Goal: Task Accomplishment & Management: Use online tool/utility

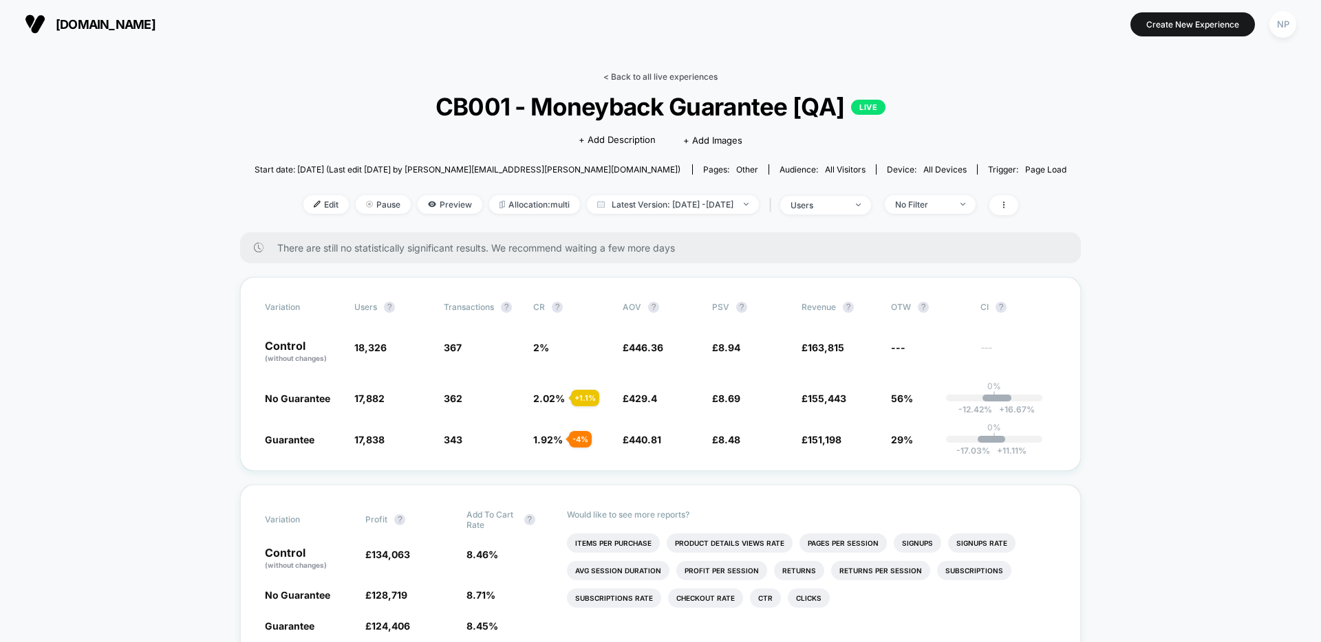
click at [680, 74] on link "< Back to all live experiences" at bounding box center [660, 77] width 114 height 10
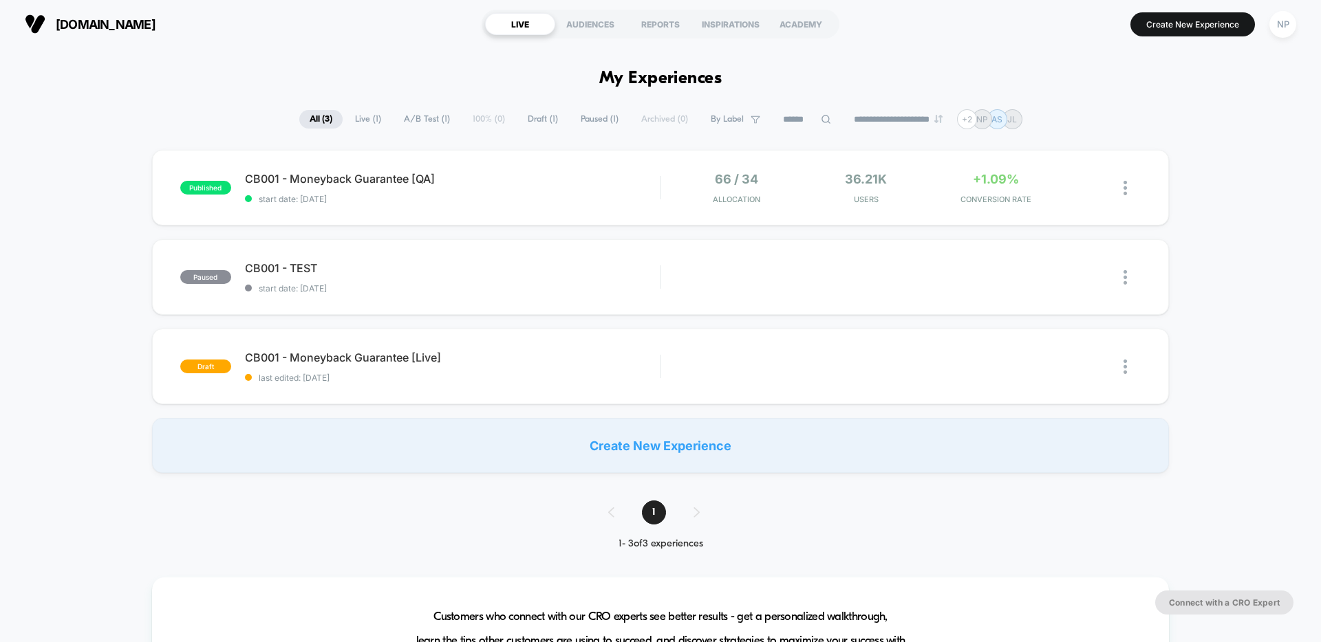
click at [565, 197] on span "start date: [DATE]" at bounding box center [452, 199] width 415 height 10
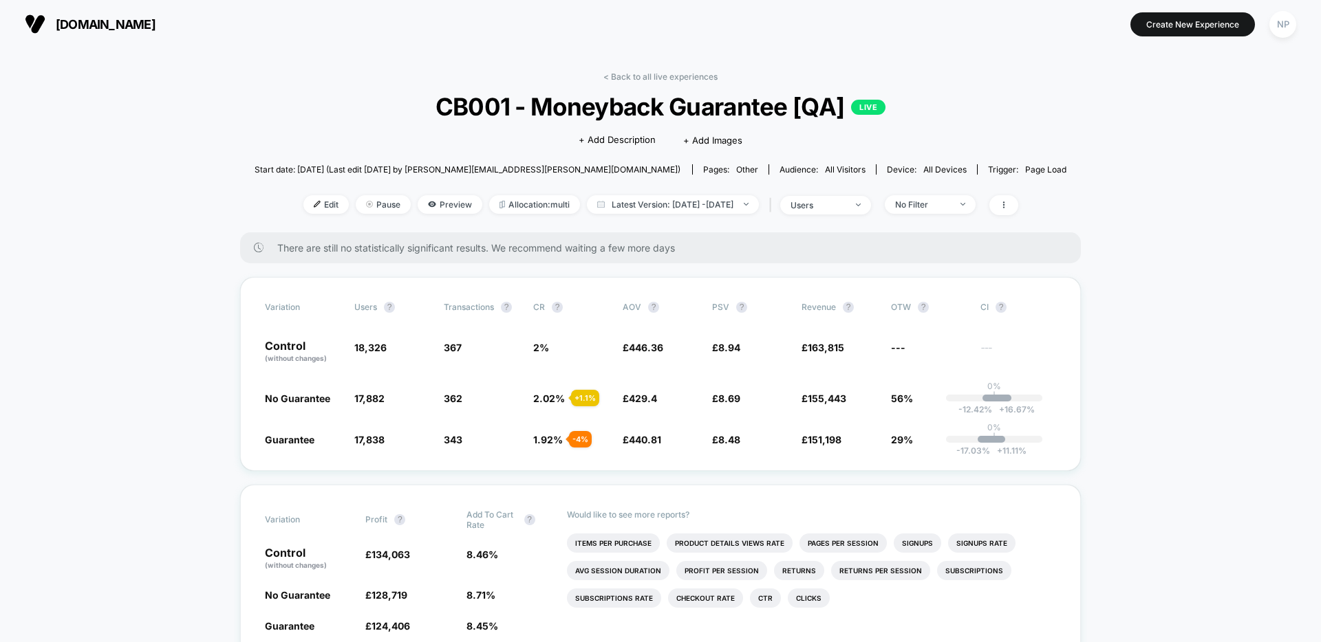
click at [655, 76] on link "< Back to all live experiences" at bounding box center [660, 77] width 114 height 10
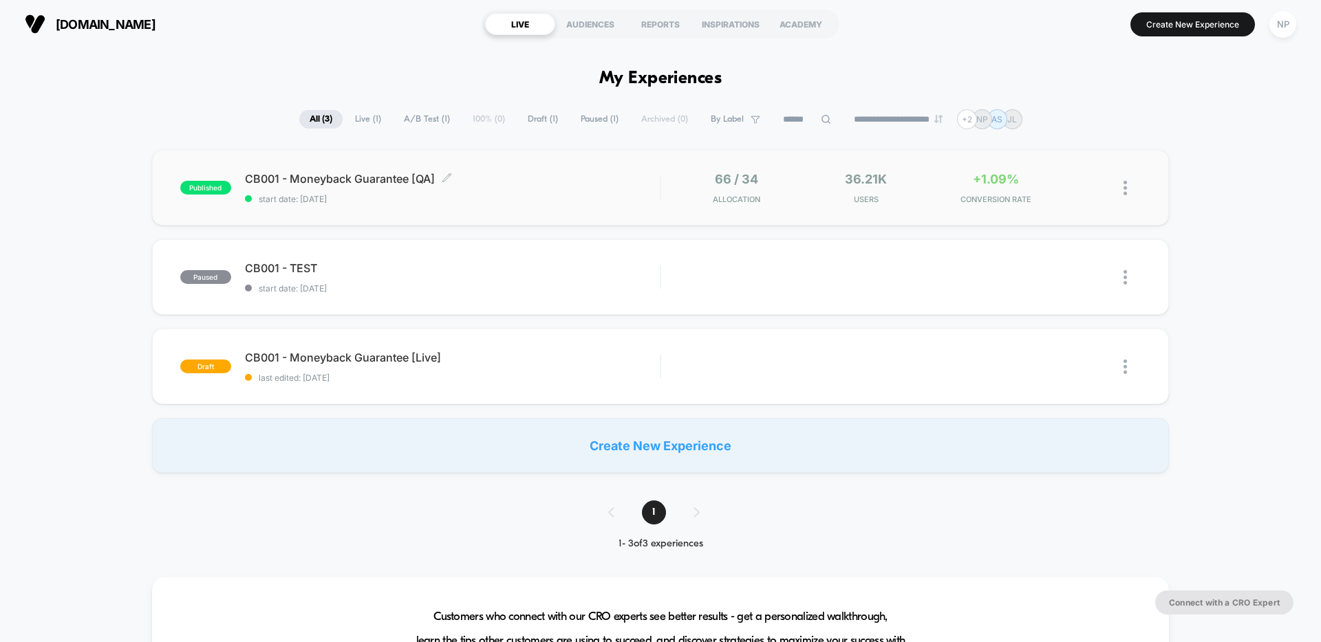
click at [494, 197] on span "start date: [DATE]" at bounding box center [452, 199] width 415 height 10
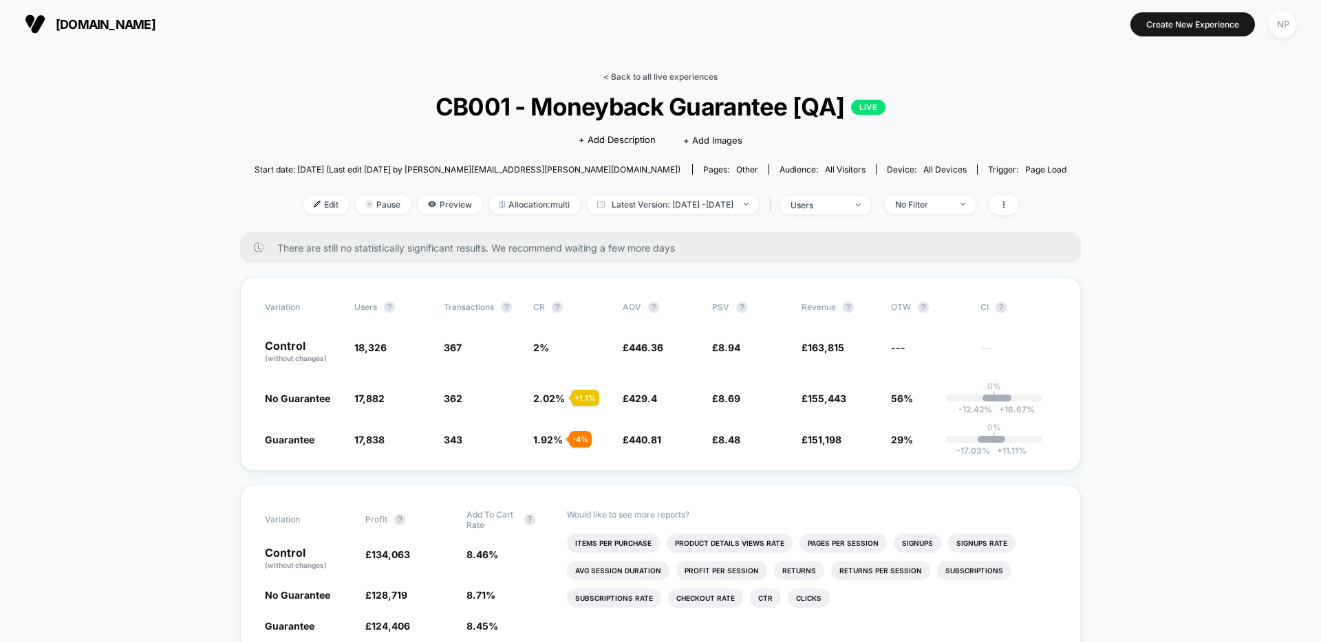
click at [671, 76] on link "< Back to all live experiences" at bounding box center [660, 77] width 114 height 10
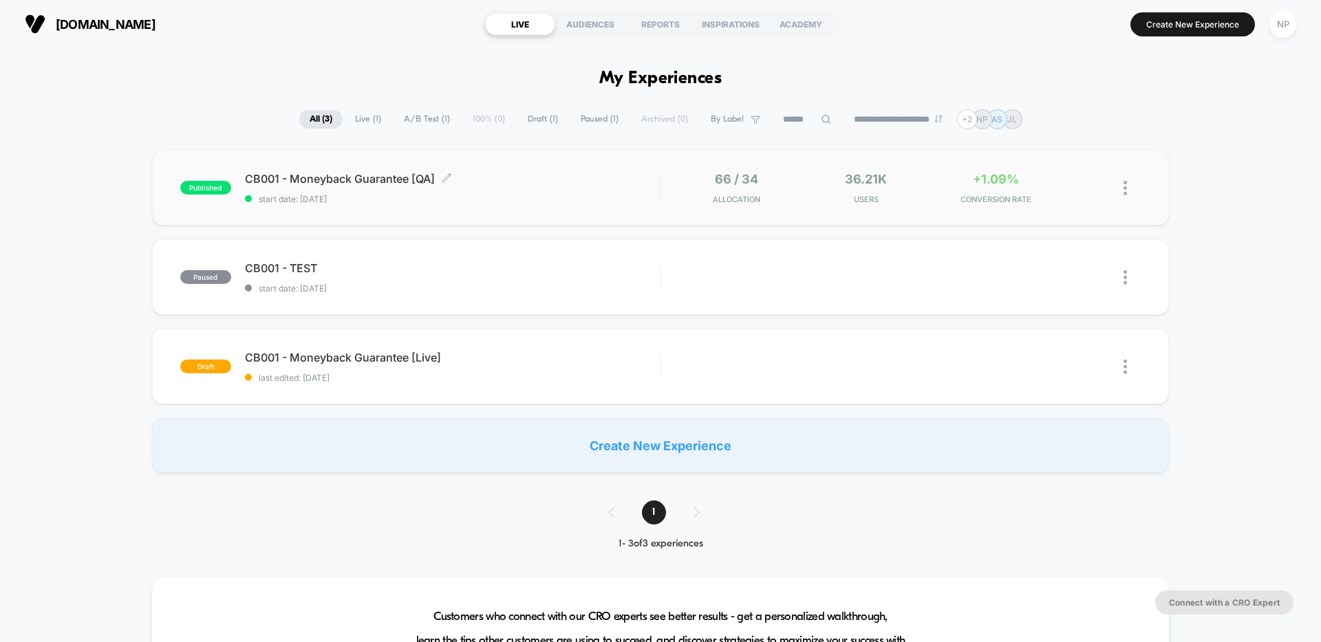
click at [507, 187] on div "CB001 - Moneyback Guarantee [QA] Click to edit experience details Click to edit…" at bounding box center [452, 188] width 415 height 32
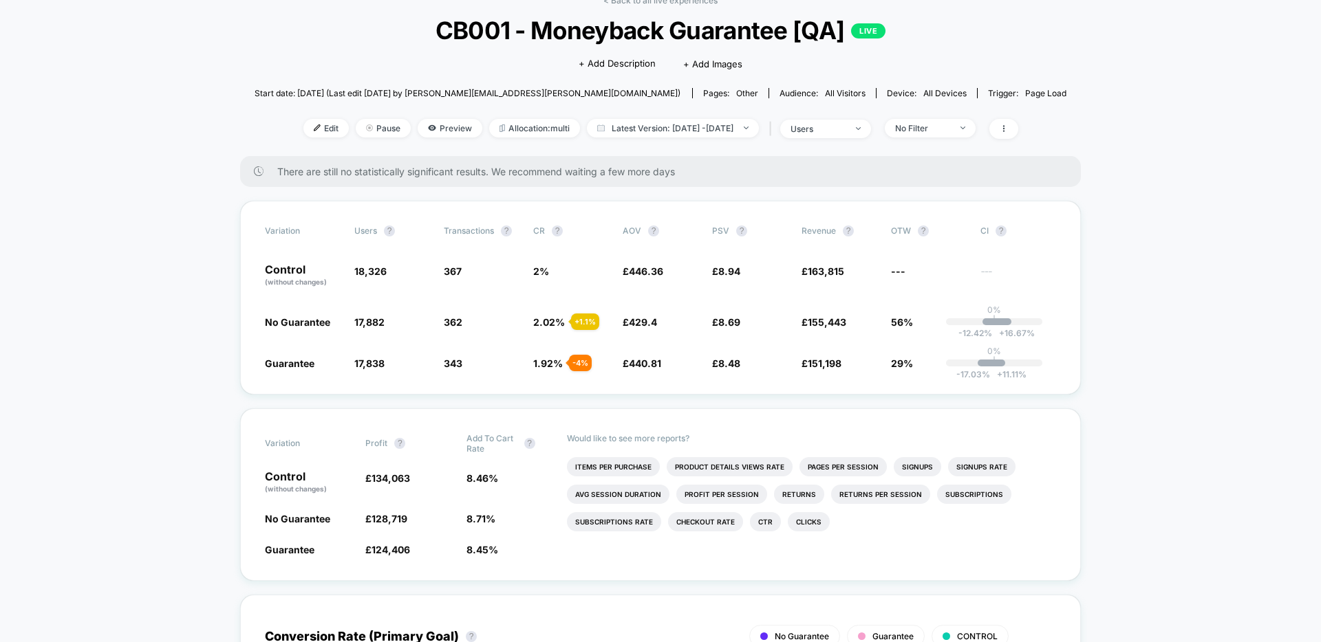
scroll to position [100, 0]
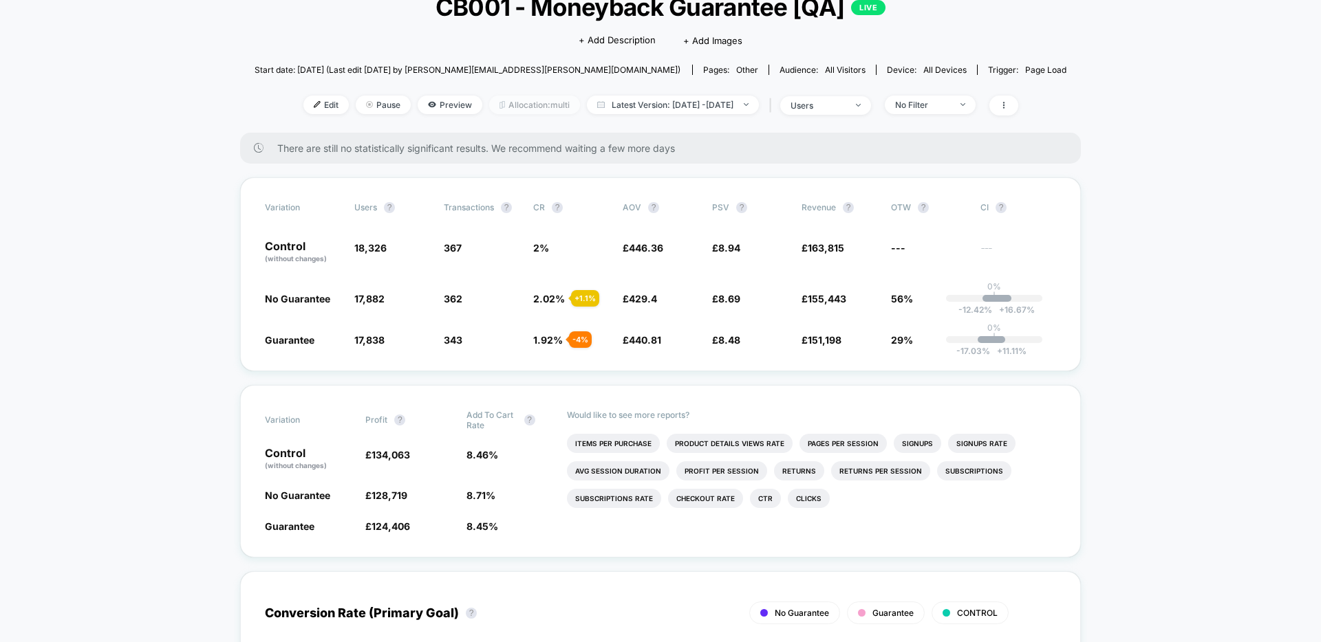
click at [505, 105] on span "Allocation: multi" at bounding box center [534, 105] width 91 height 19
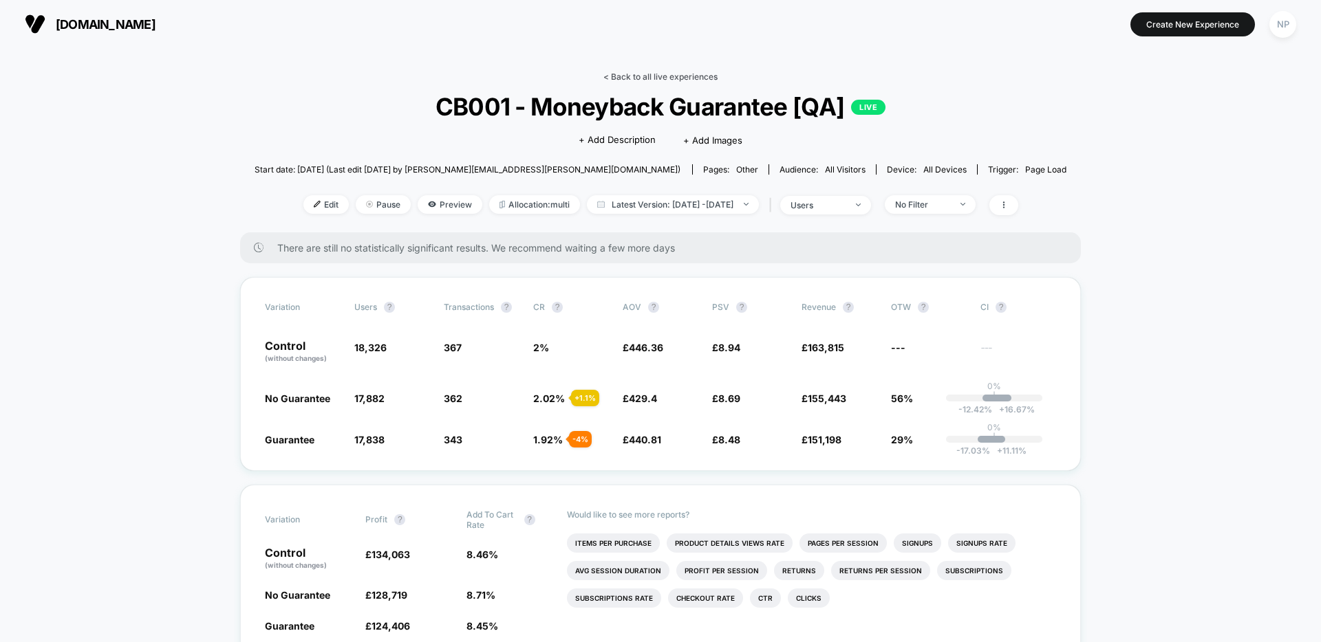
click at [657, 78] on link "< Back to all live experiences" at bounding box center [660, 77] width 114 height 10
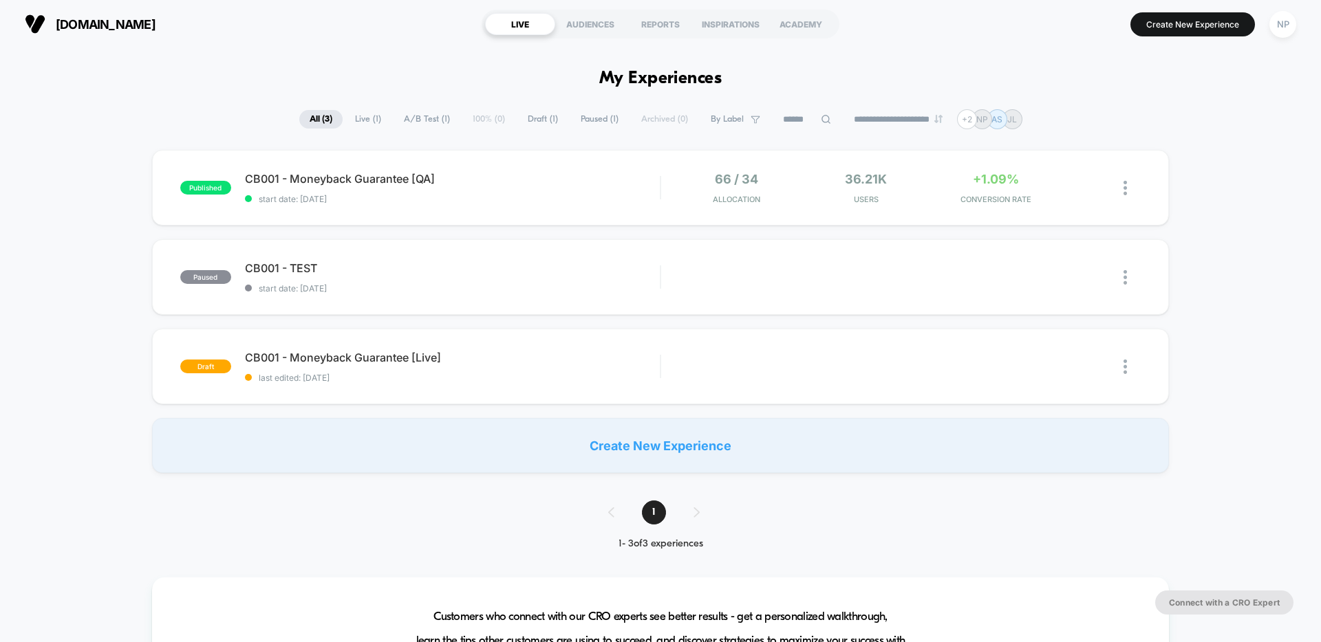
click at [1267, 33] on button "NP" at bounding box center [1282, 24] width 35 height 28
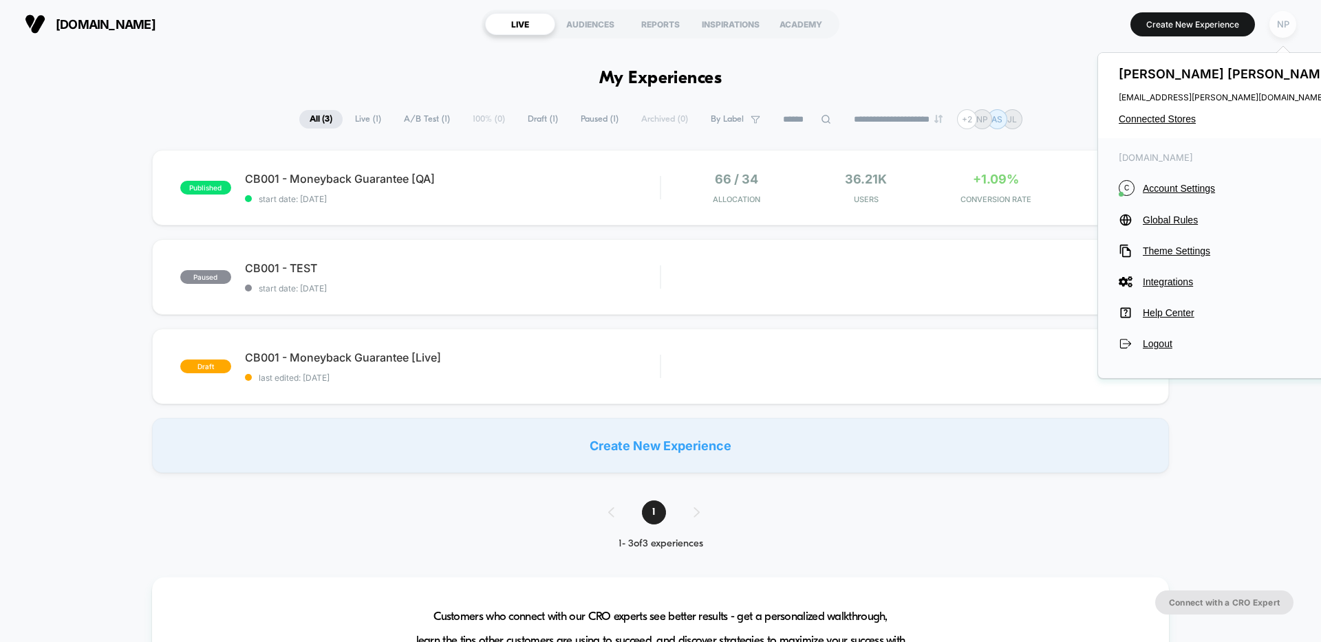
click at [1285, 32] on div "NP" at bounding box center [1282, 24] width 27 height 27
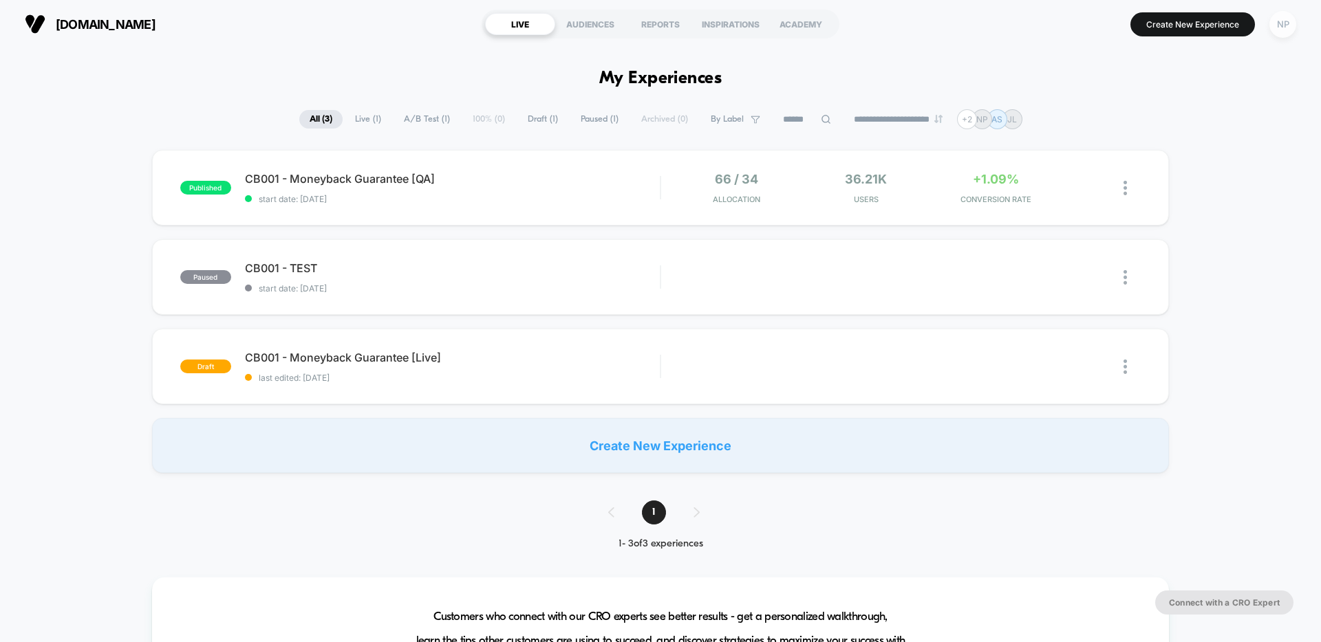
click at [1284, 32] on div "NP" at bounding box center [1282, 24] width 27 height 27
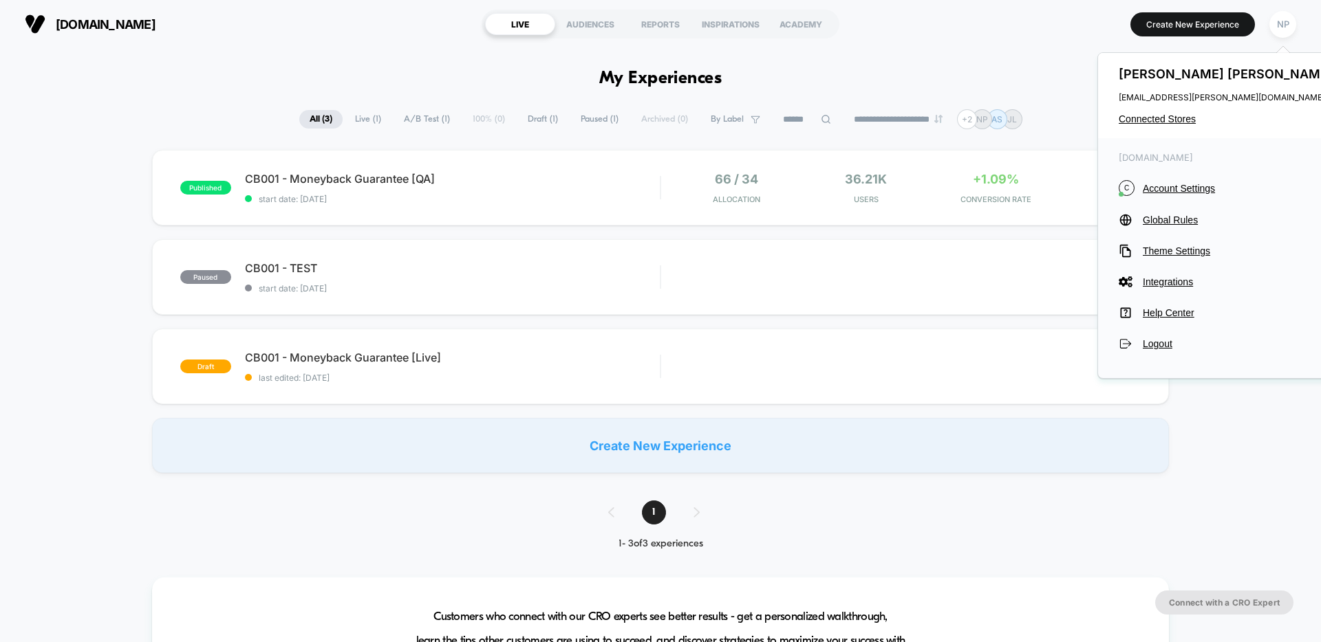
click at [1173, 111] on div "[PERSON_NAME] [PERSON_NAME][EMAIL_ADDRESS][PERSON_NAME][DOMAIN_NAME] Connected …" at bounding box center [1227, 95] width 259 height 85
click at [1169, 119] on span "Connected Stores" at bounding box center [1226, 118] width 217 height 11
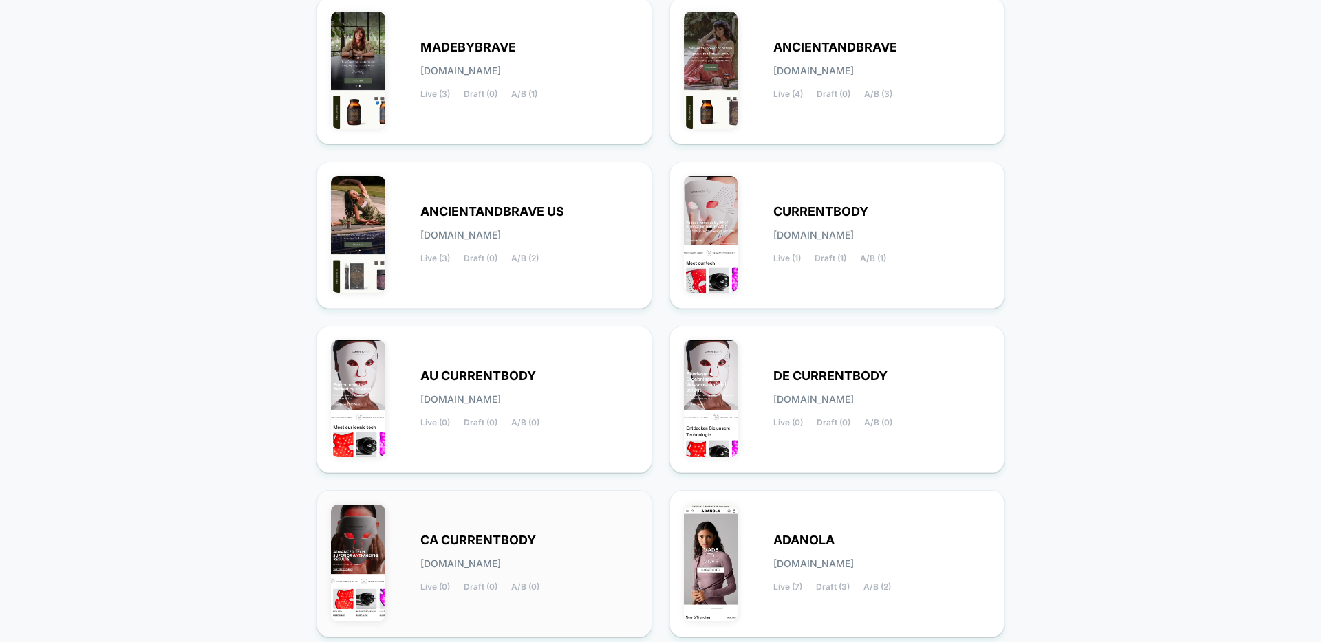
scroll to position [262, 0]
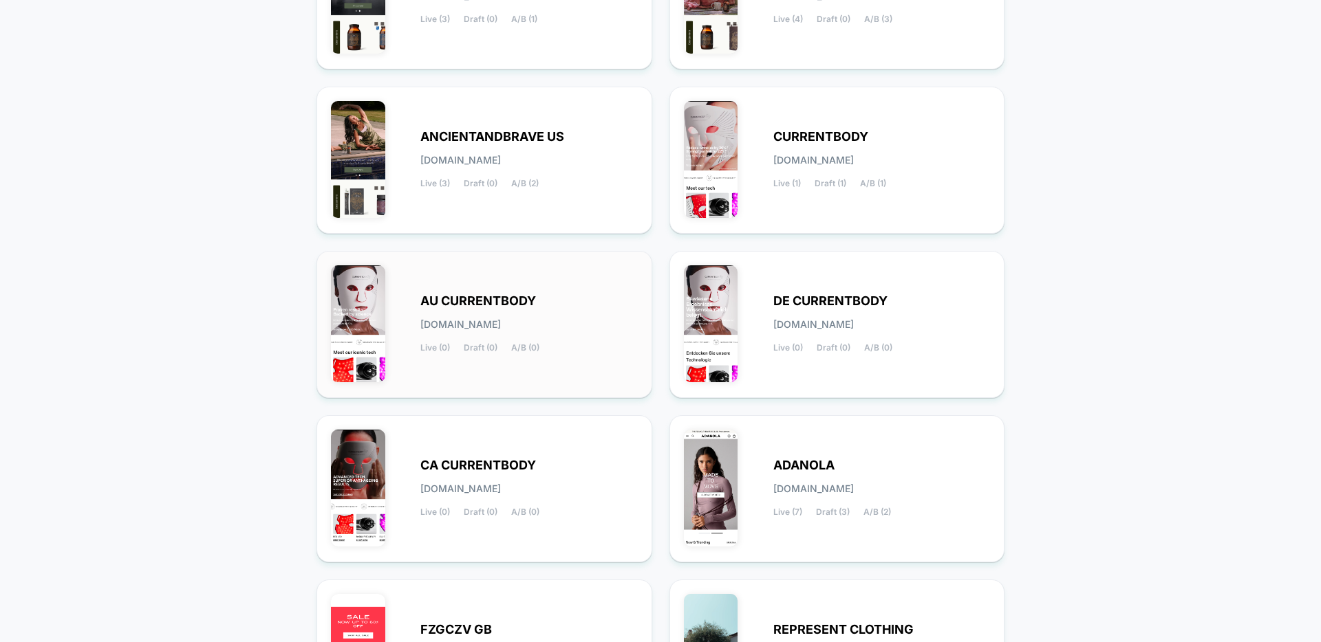
click at [551, 341] on div "AU CURRENTBODY [DOMAIN_NAME] Live (0) Draft (0) A/B (0)" at bounding box center [528, 324] width 217 height 56
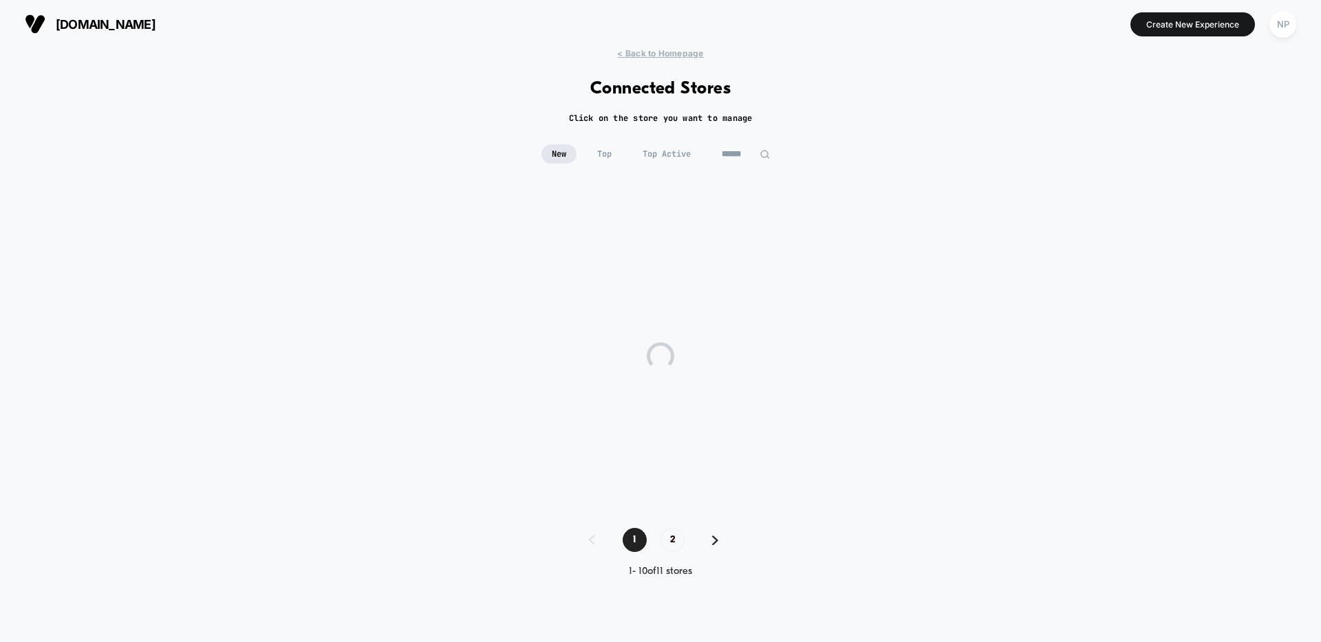
scroll to position [0, 0]
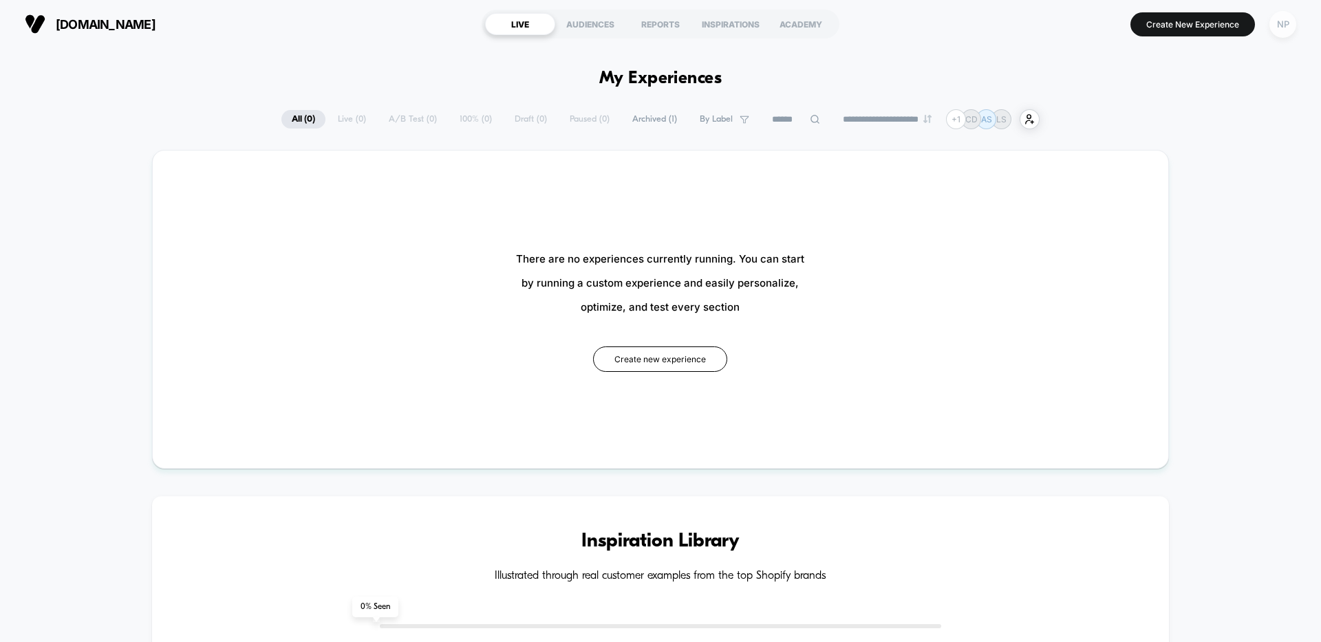
click at [1286, 34] on div "NP" at bounding box center [1282, 24] width 27 height 27
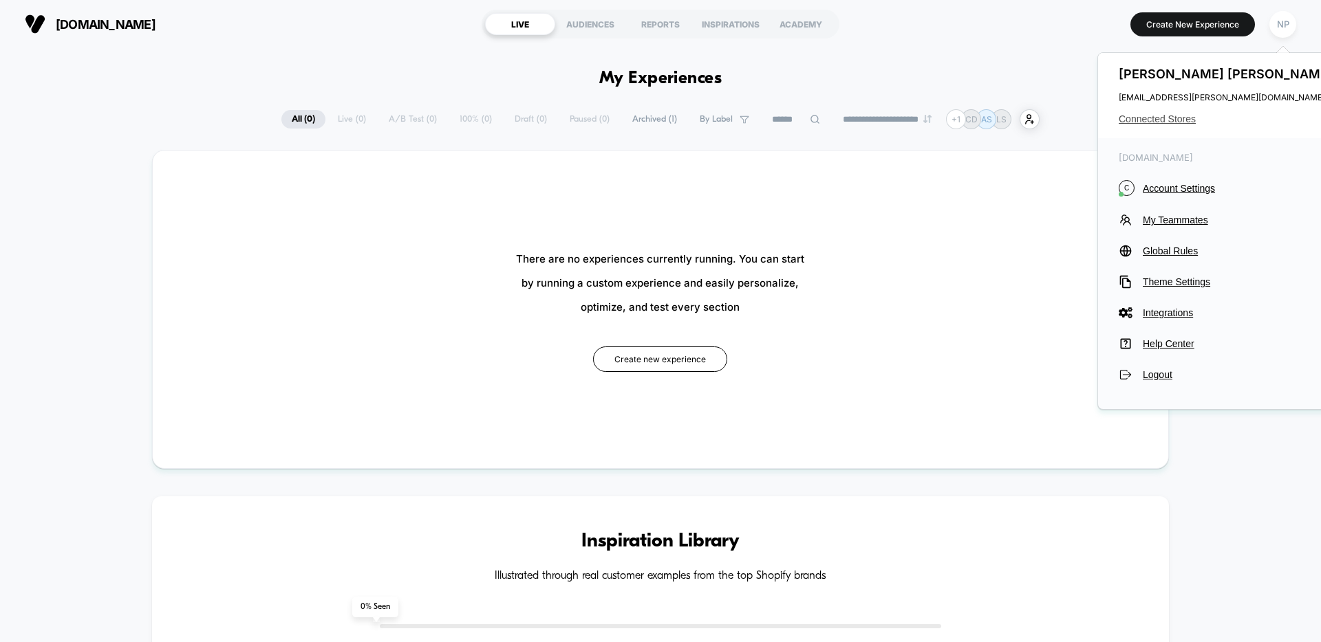
click at [1164, 121] on span "Connected Stores" at bounding box center [1226, 118] width 217 height 11
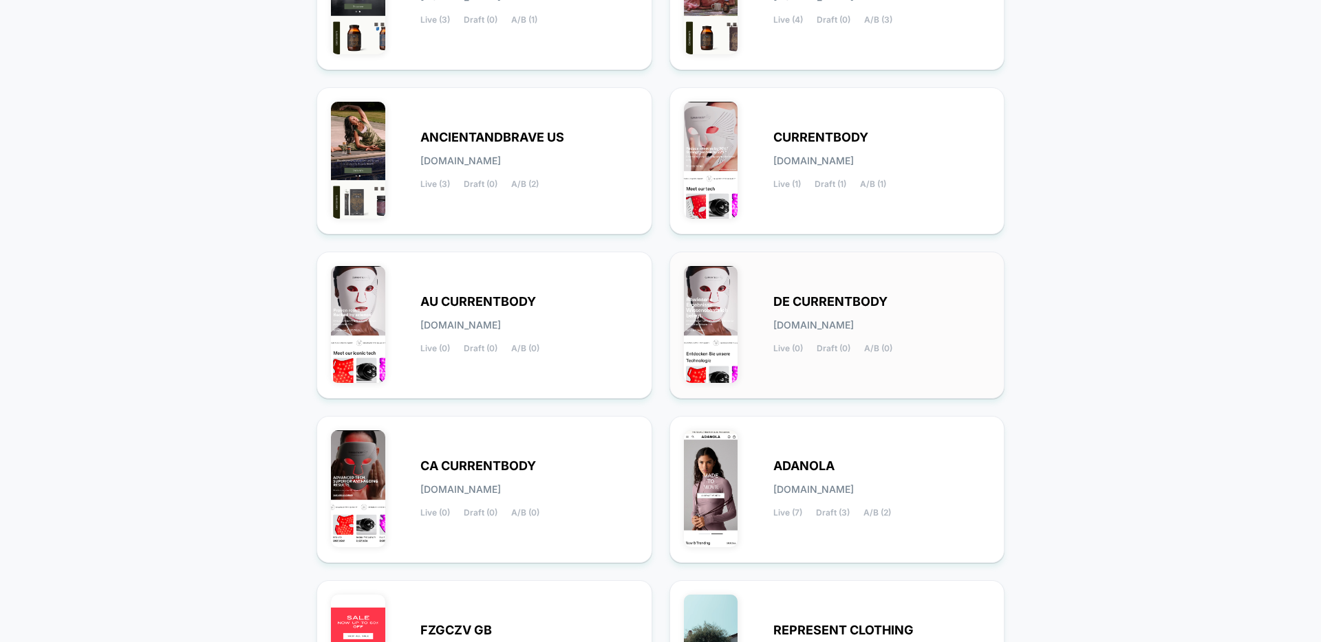
scroll to position [119, 0]
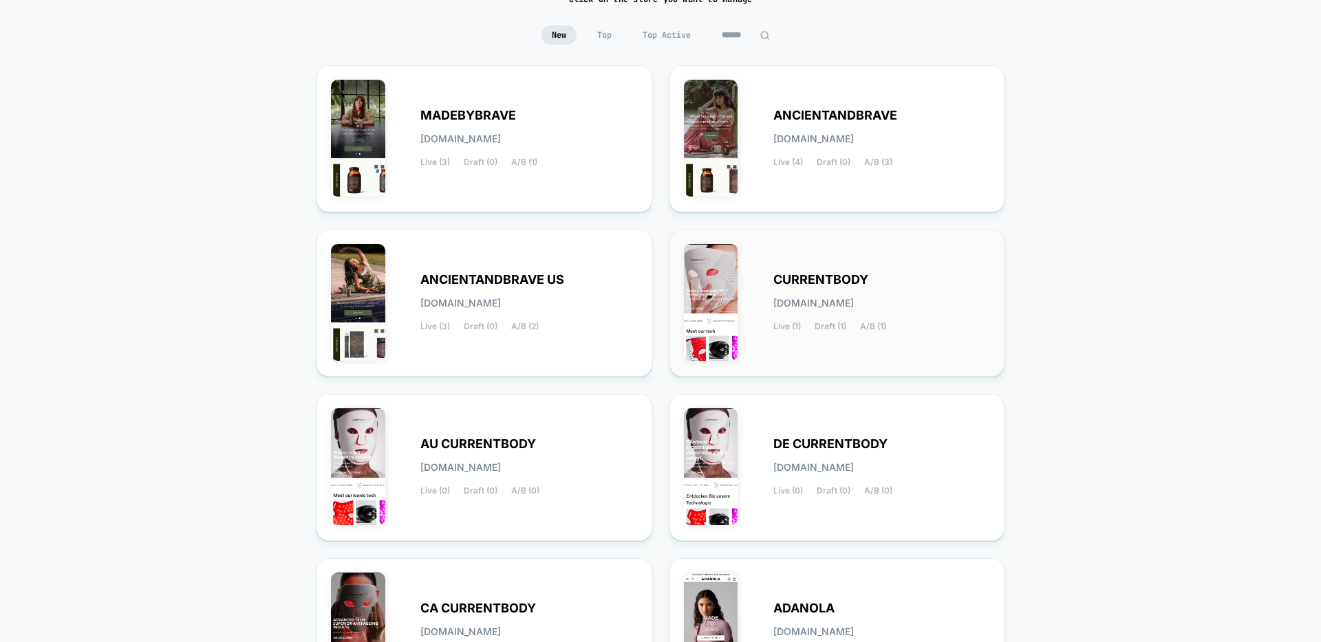
click at [873, 281] on div "CURRENTBODY [DOMAIN_NAME] Live (1) Draft (1) A/B (1)" at bounding box center [881, 303] width 217 height 56
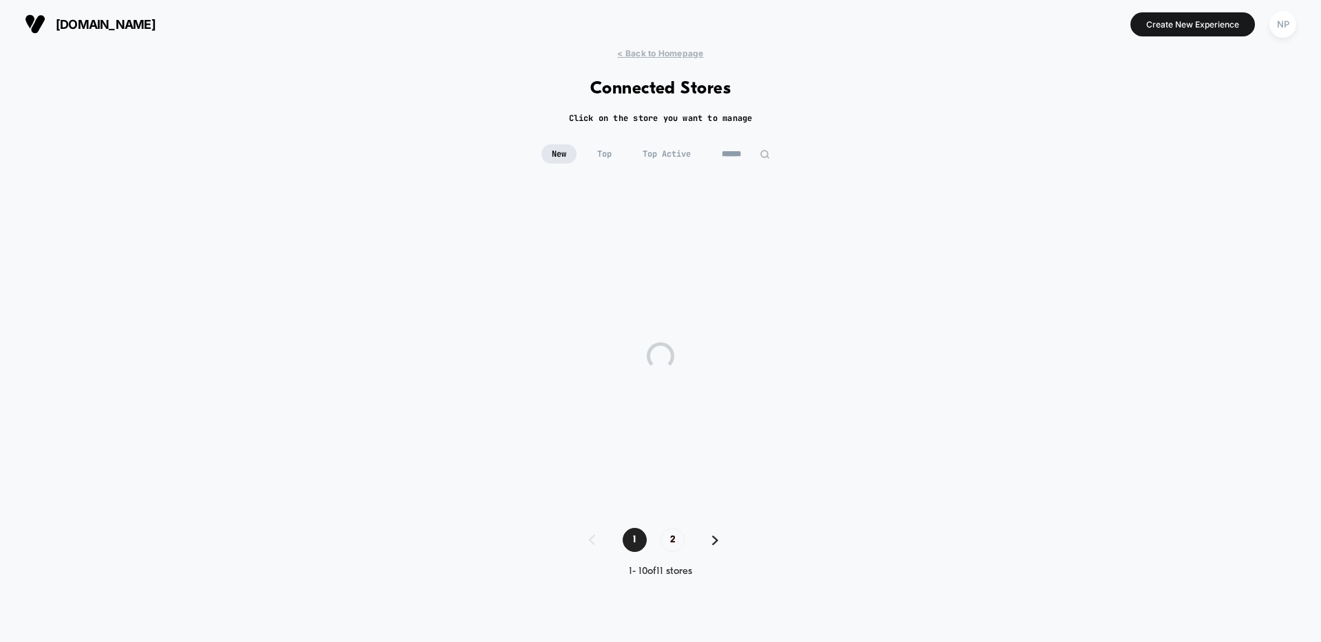
scroll to position [0, 0]
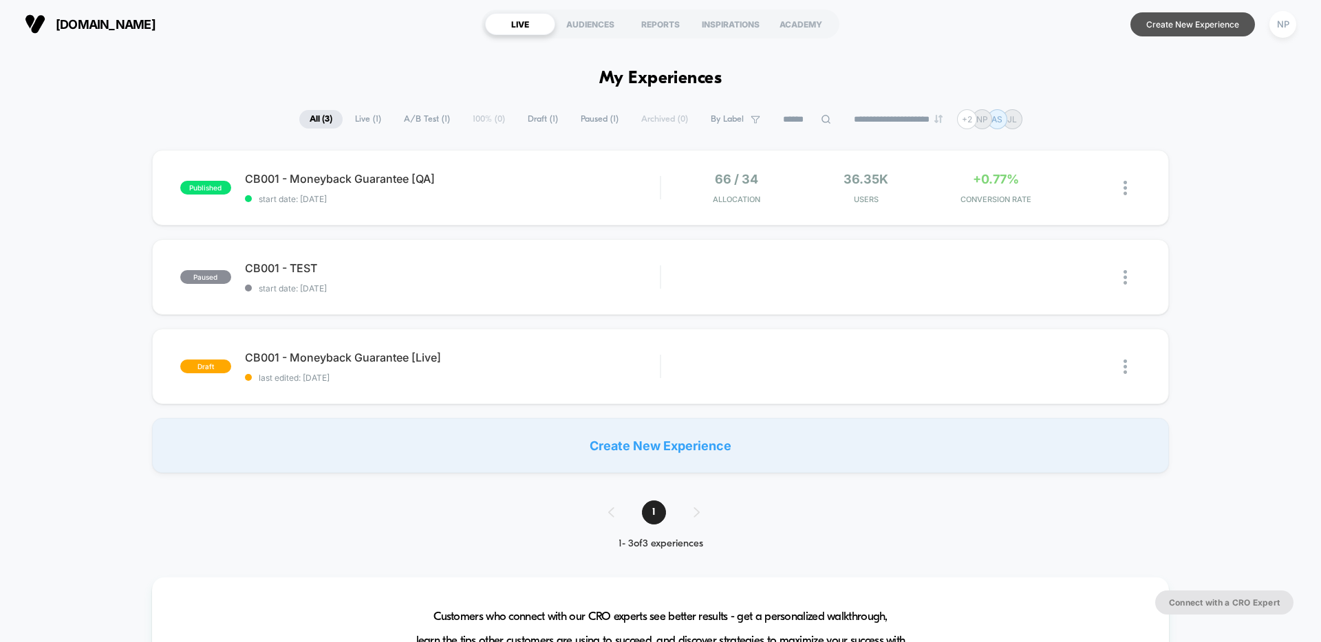
click at [1151, 30] on button "Create New Experience" at bounding box center [1192, 24] width 124 height 24
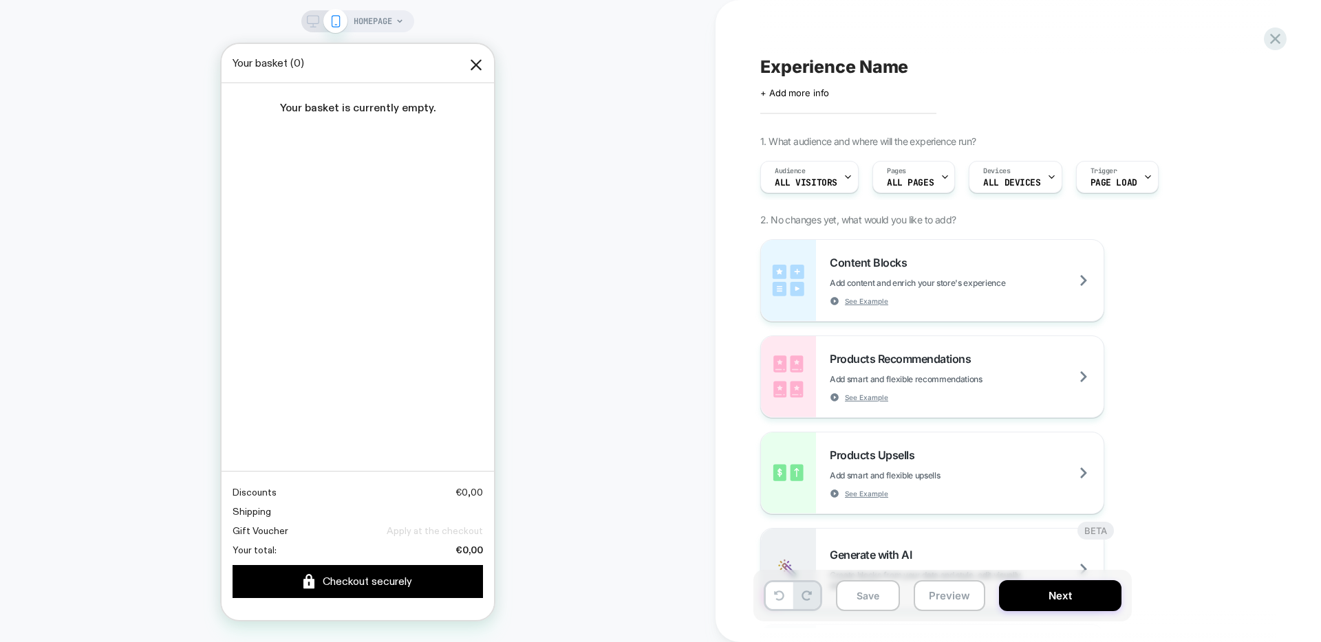
click at [404, 23] on div "HOMEPAGE" at bounding box center [357, 21] width 113 height 22
click at [384, 23] on span "HOMEPAGE" at bounding box center [373, 21] width 39 height 22
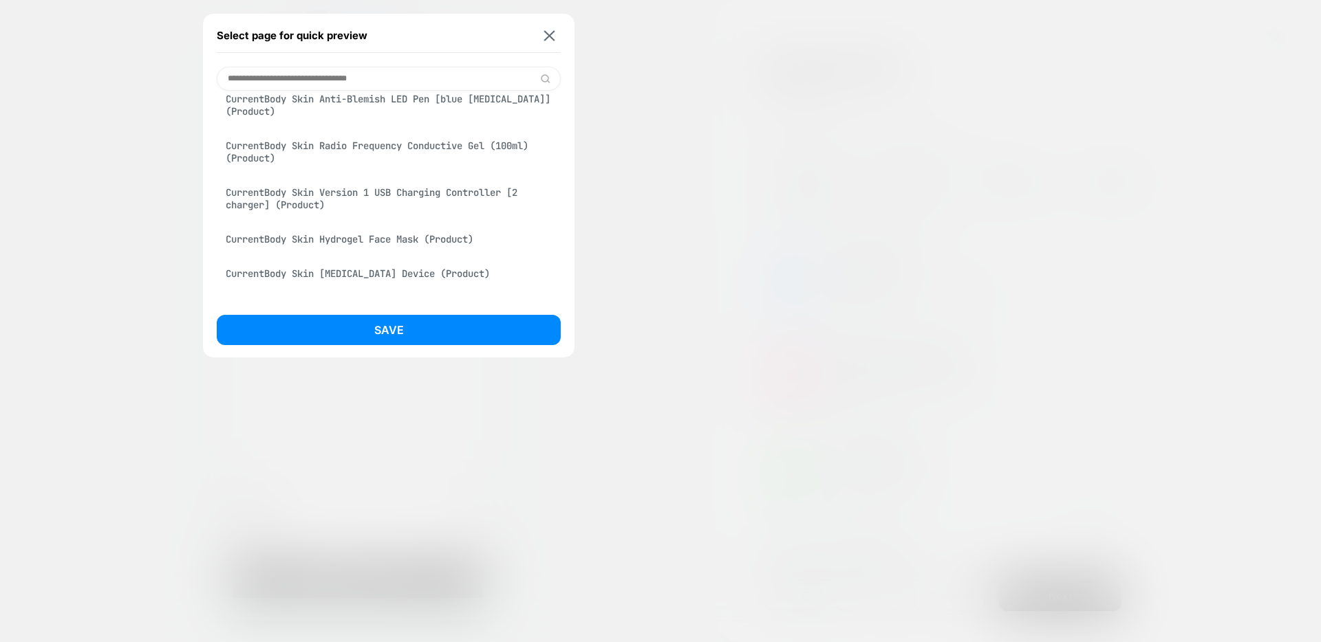
scroll to position [875, 0]
click at [363, 80] on input at bounding box center [389, 79] width 344 height 24
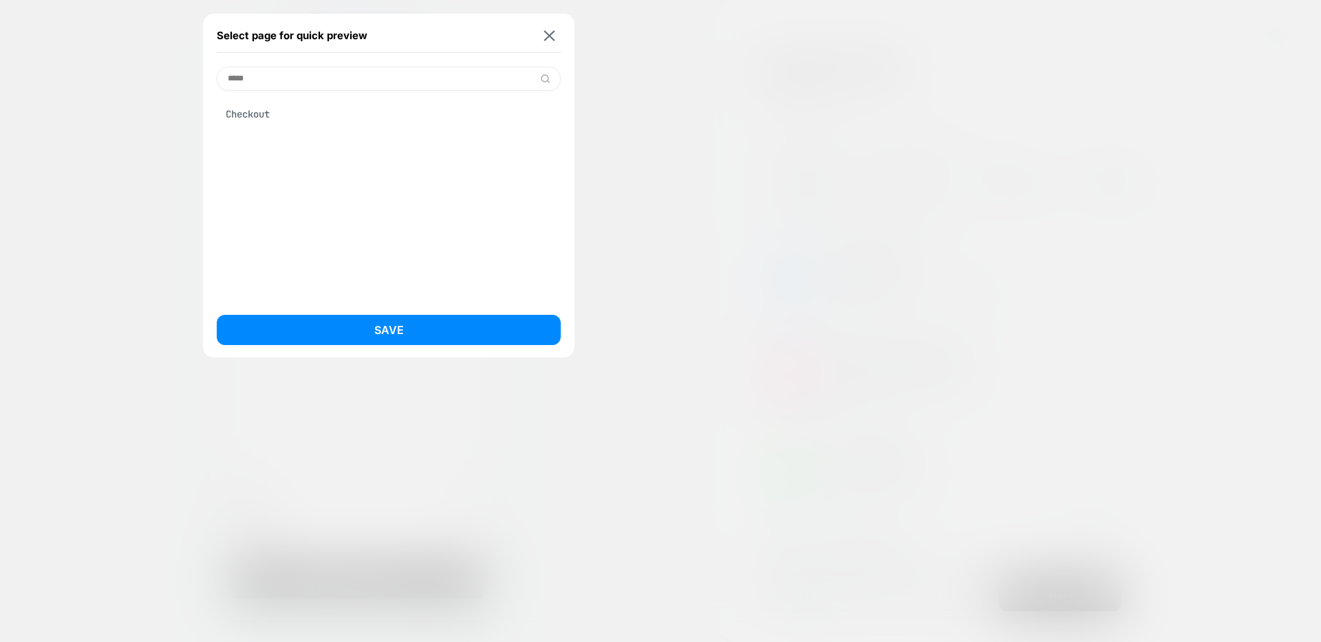
type input "*****"
click at [242, 114] on div "Checkout" at bounding box center [389, 114] width 344 height 26
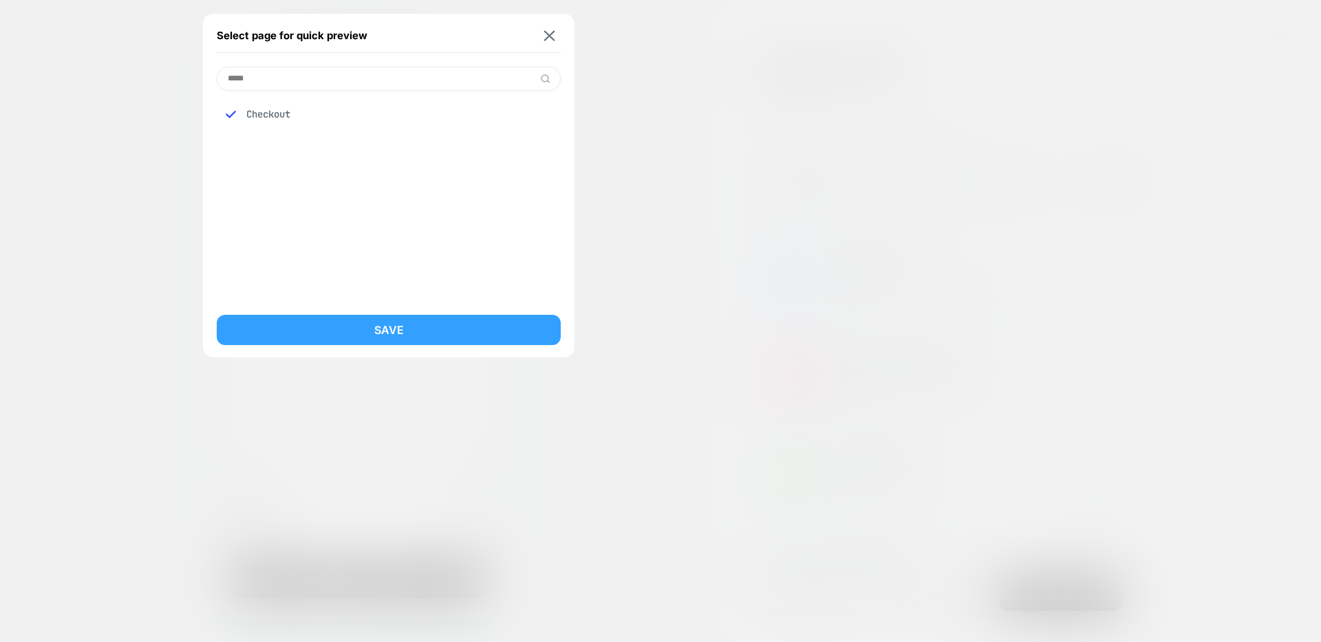
click at [364, 322] on button "Save" at bounding box center [389, 330] width 344 height 30
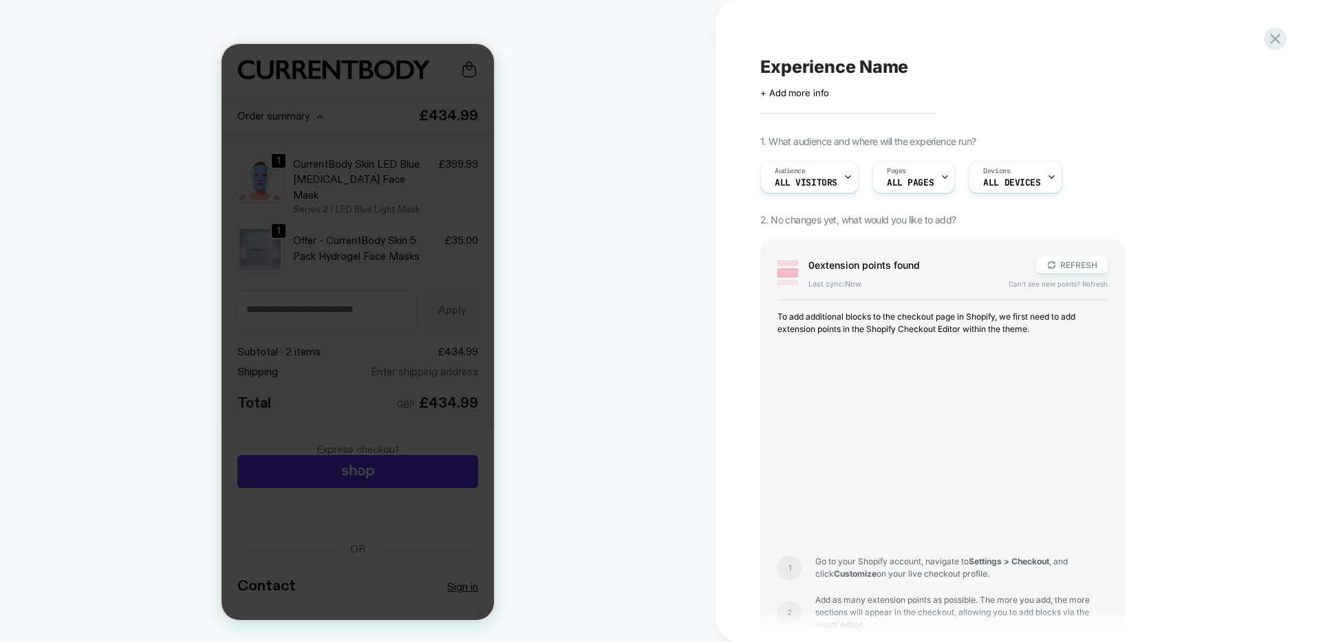
scroll to position [21, 0]
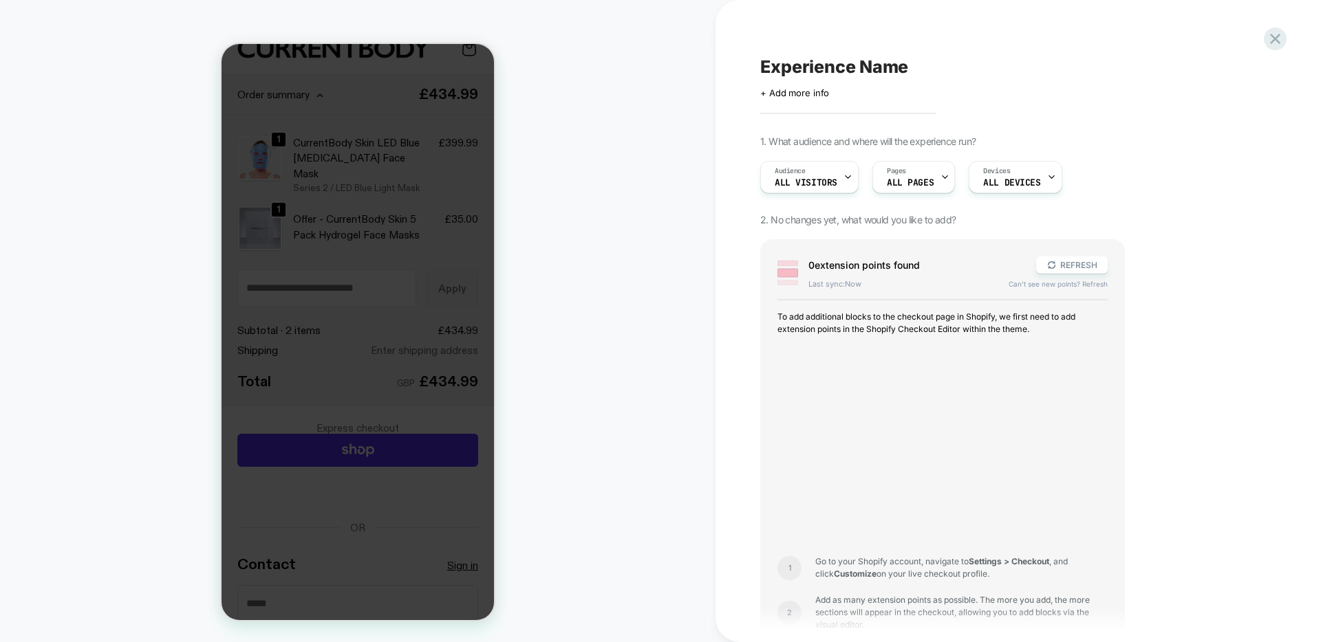
drag, startPoint x: 411, startPoint y: 338, endPoint x: 413, endPoint y: 349, distance: 11.8
click at [411, 338] on div at bounding box center [357, 332] width 272 height 576
click at [600, 221] on div "CHECKOUT" at bounding box center [357, 321] width 715 height 615
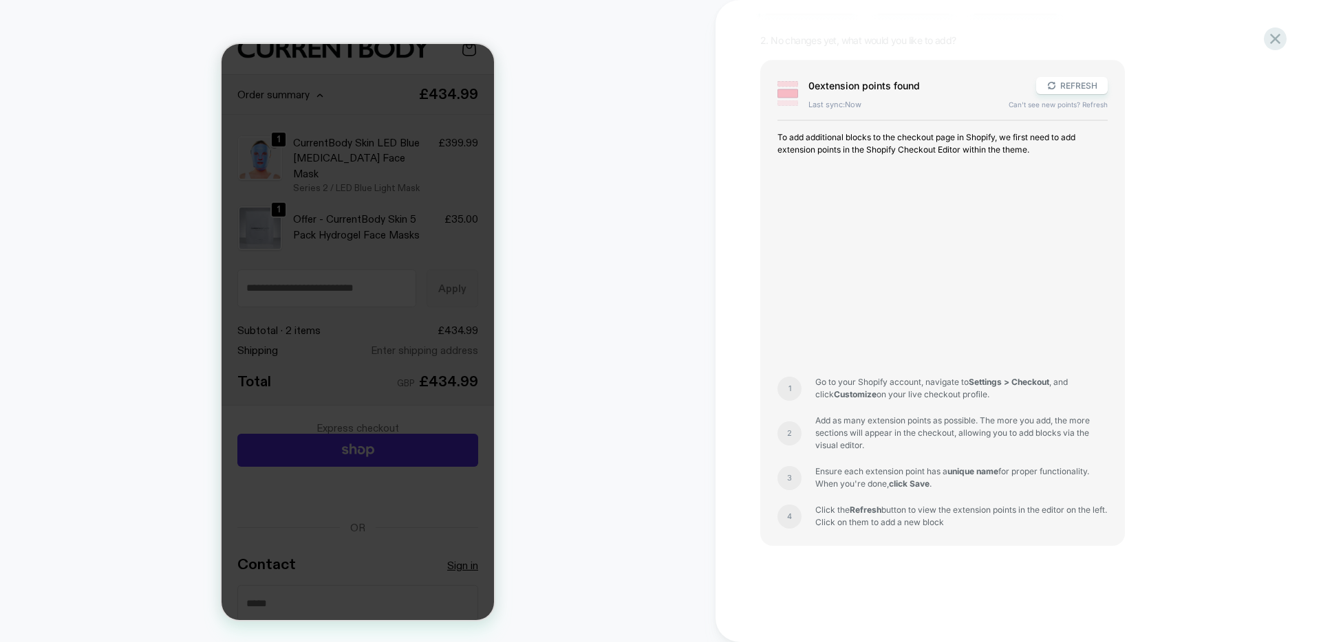
scroll to position [0, 0]
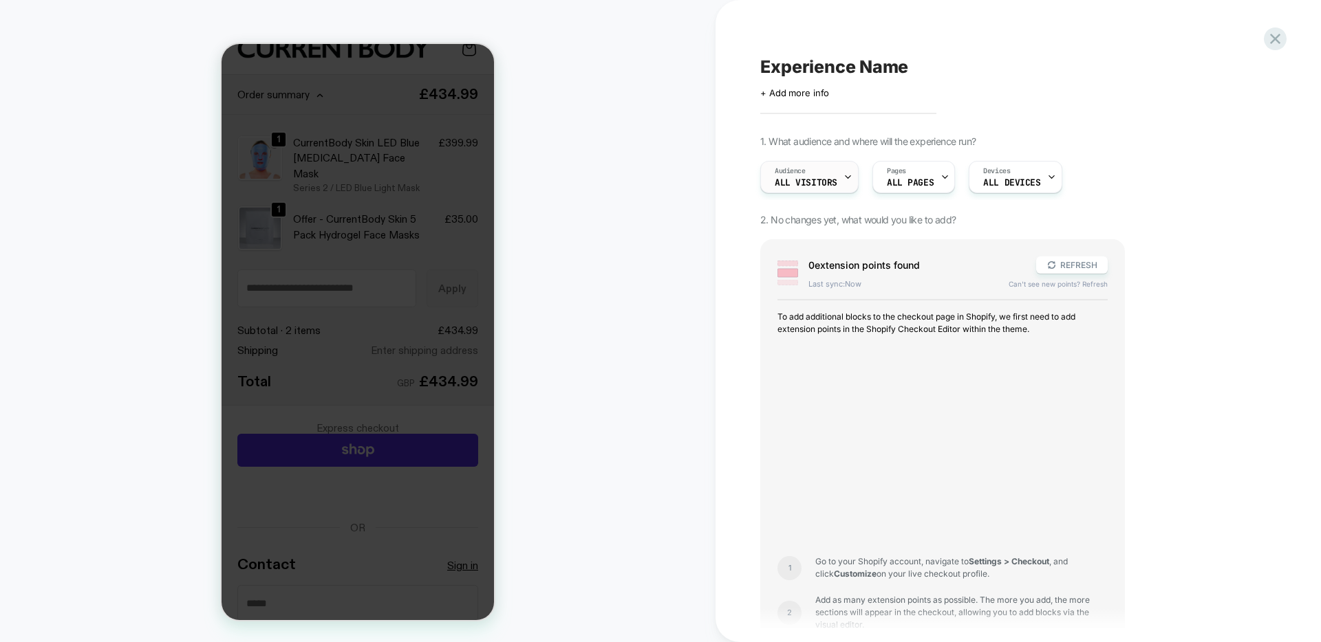
click at [846, 176] on icon at bounding box center [847, 177] width 9 height 9
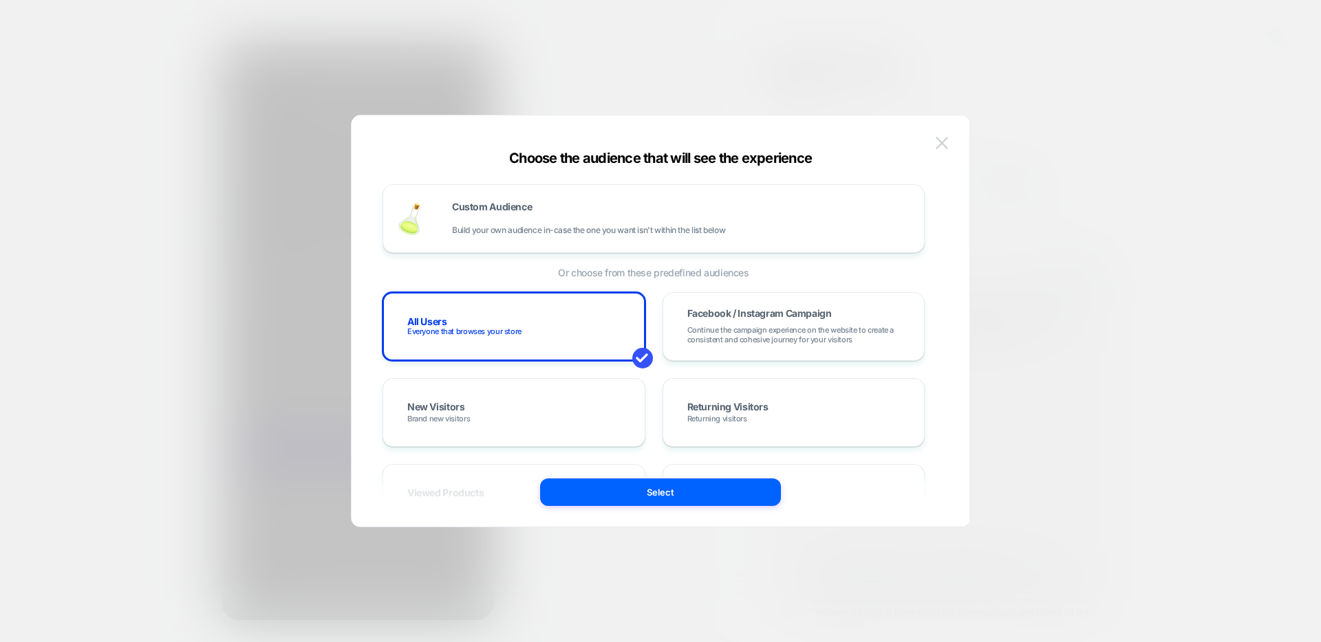
click at [944, 146] on img at bounding box center [941, 143] width 12 height 12
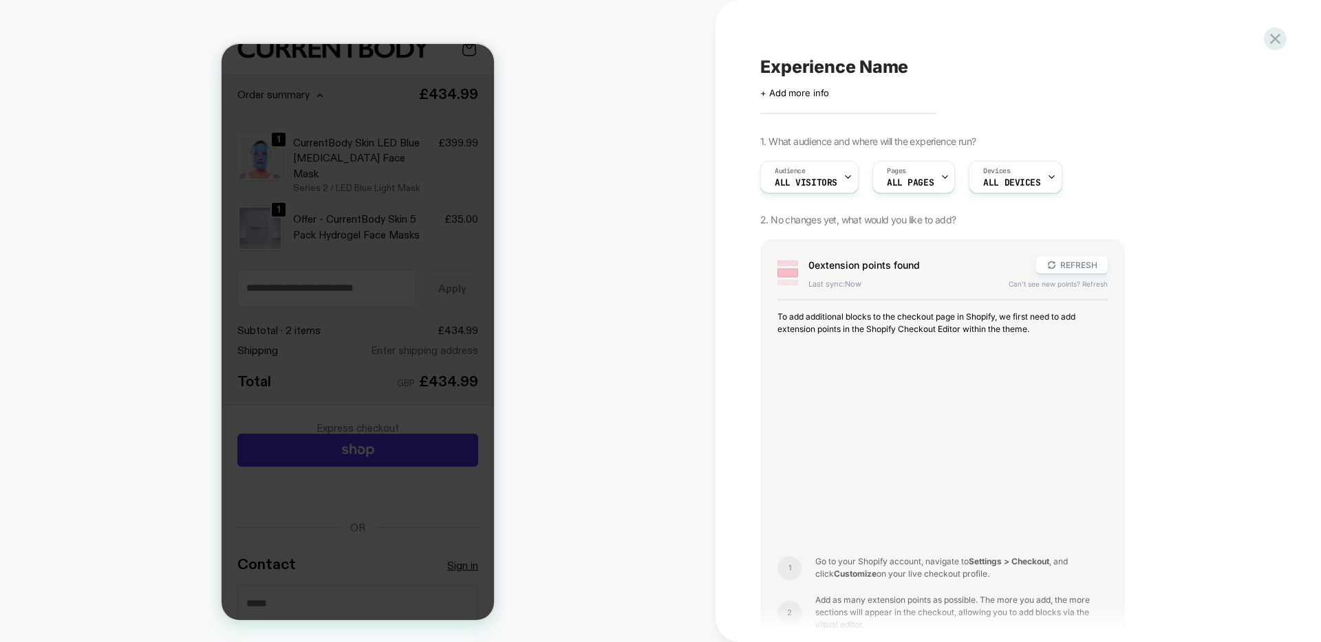
scroll to position [2, 0]
drag, startPoint x: 393, startPoint y: 443, endPoint x: 398, endPoint y: 455, distance: 13.3
click at [393, 444] on div at bounding box center [357, 332] width 272 height 576
click at [398, 455] on div at bounding box center [357, 332] width 272 height 576
click at [371, 411] on div at bounding box center [357, 332] width 272 height 576
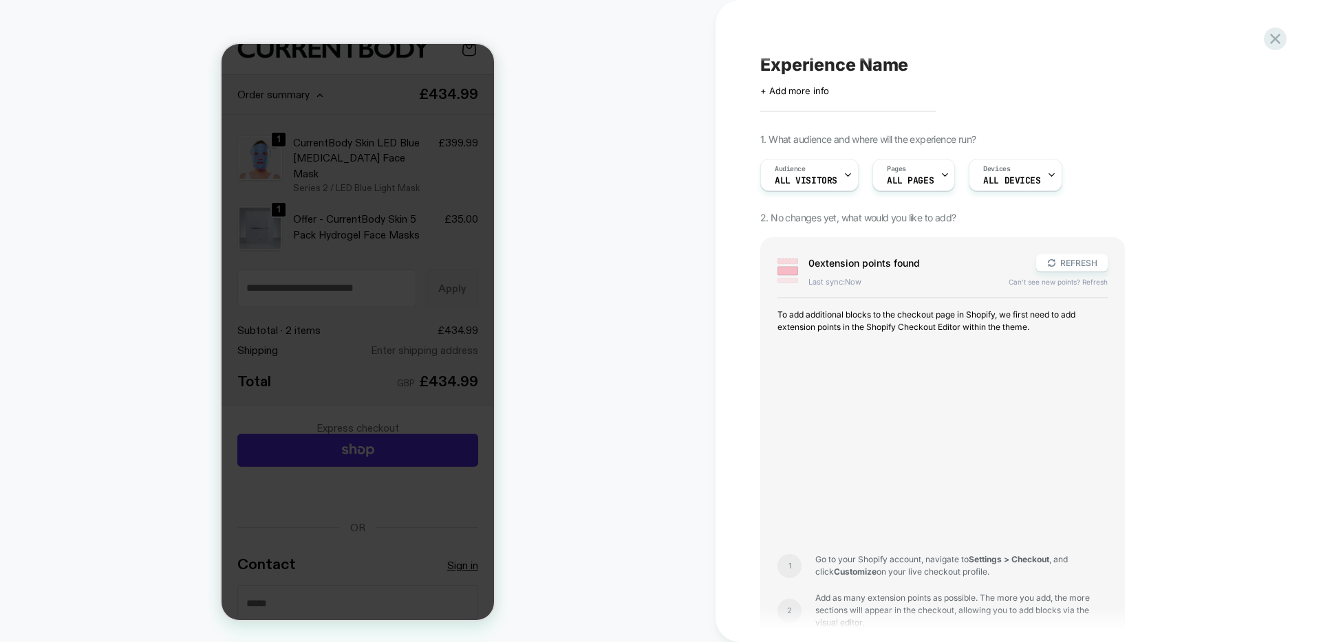
click at [374, 455] on div at bounding box center [357, 332] width 272 height 576
click at [1271, 45] on icon at bounding box center [1274, 39] width 19 height 19
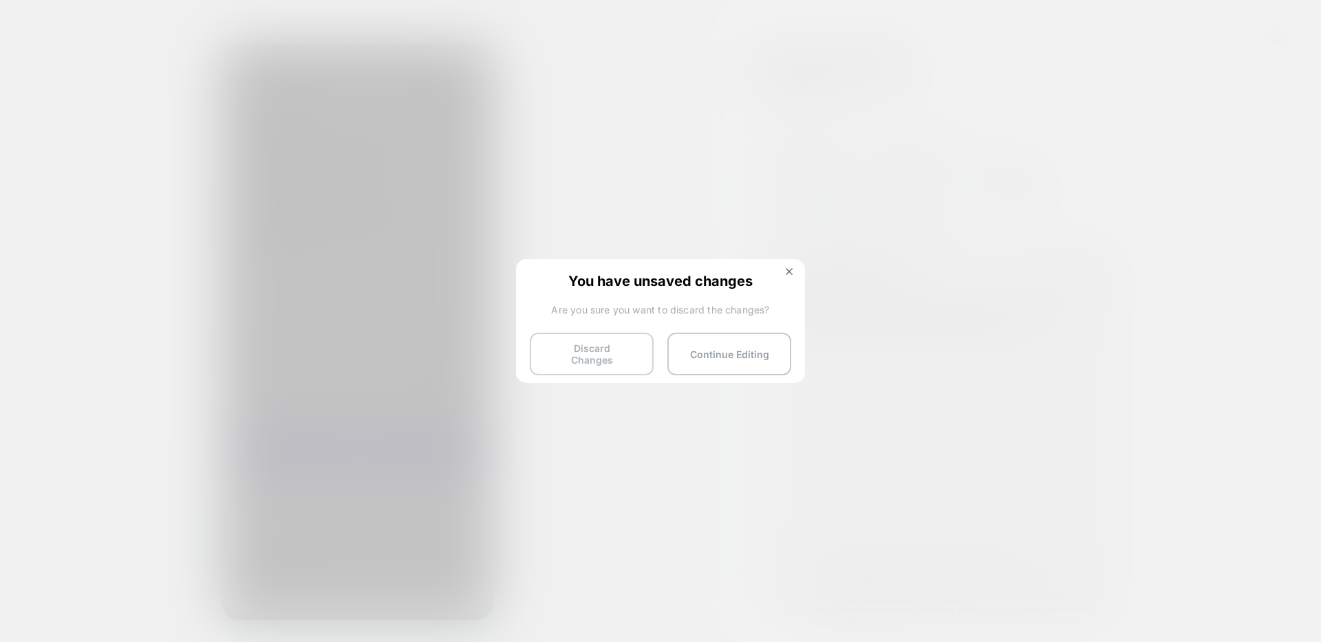
click at [577, 360] on button "Discard Changes" at bounding box center [592, 354] width 124 height 43
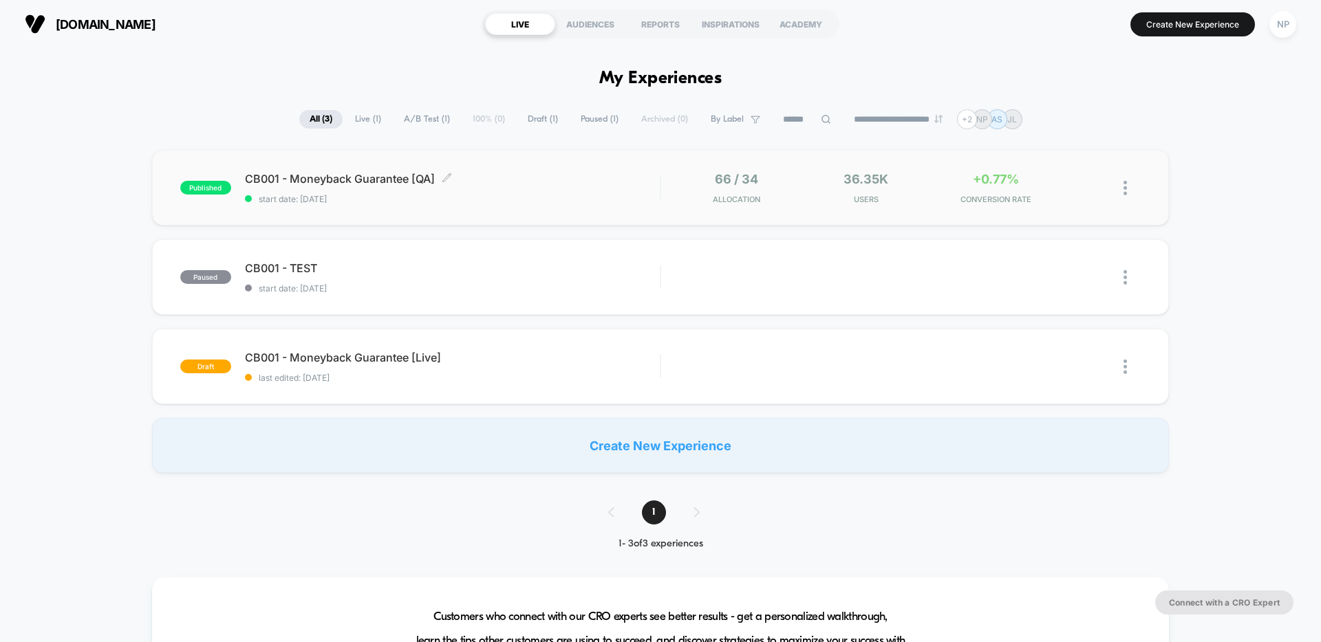
click at [492, 183] on span "CB001 - Moneyback Guarantee [QA] Click to edit experience details" at bounding box center [452, 179] width 415 height 14
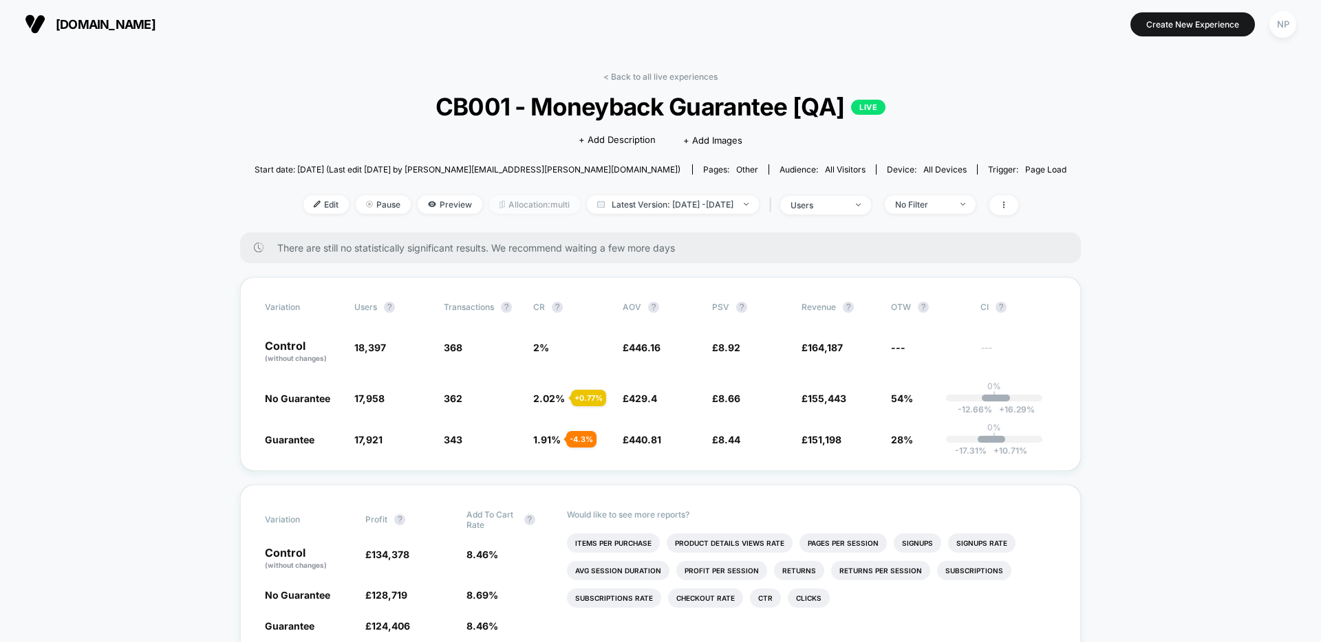
click at [501, 208] on span "Allocation: multi" at bounding box center [534, 204] width 91 height 19
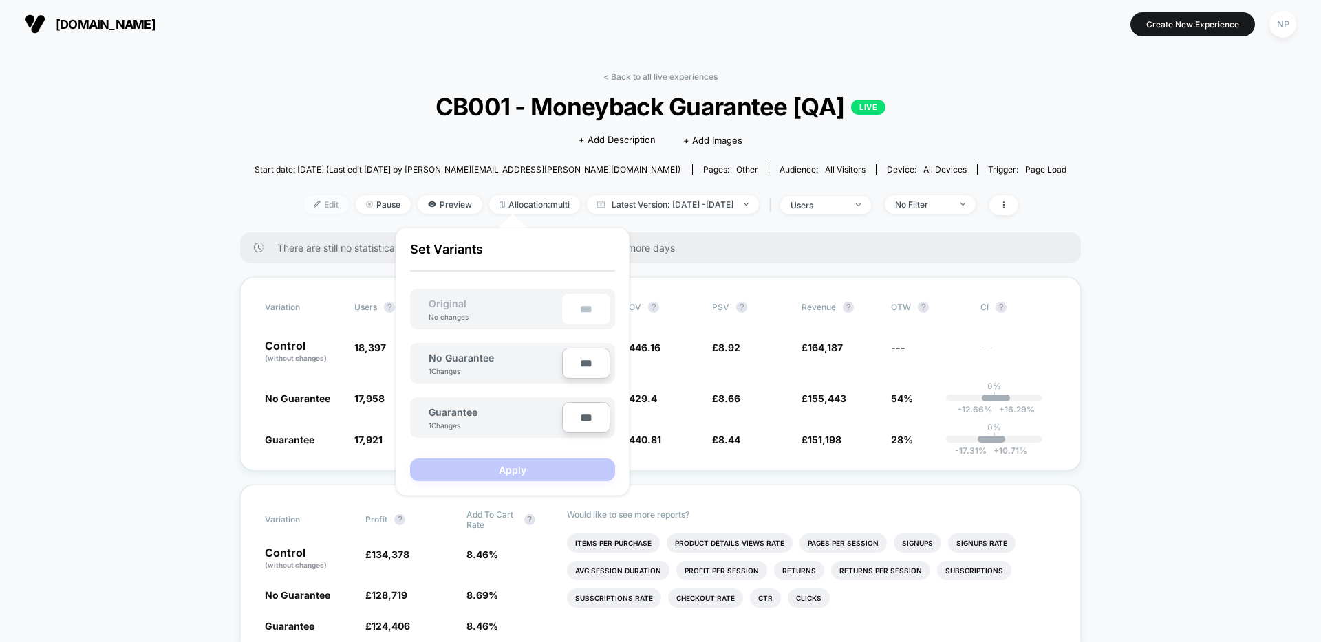
click at [316, 206] on span "Edit" at bounding box center [325, 204] width 45 height 19
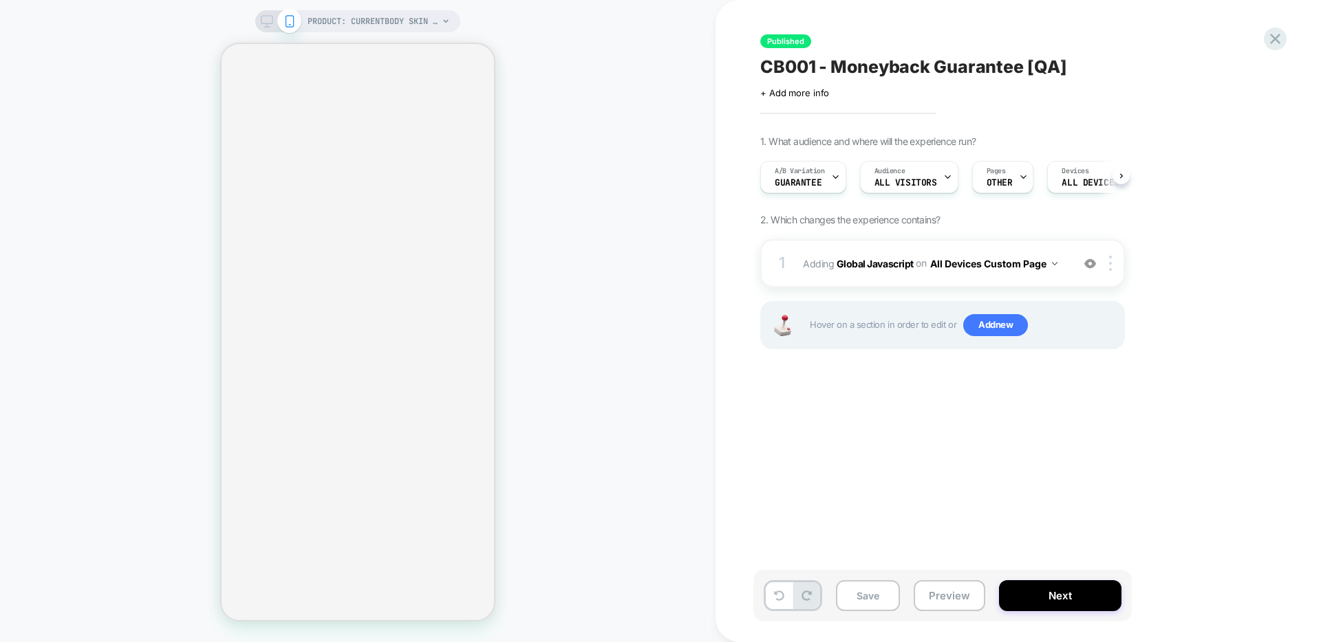
scroll to position [0, 1]
click at [1048, 592] on button "Next" at bounding box center [1060, 595] width 122 height 31
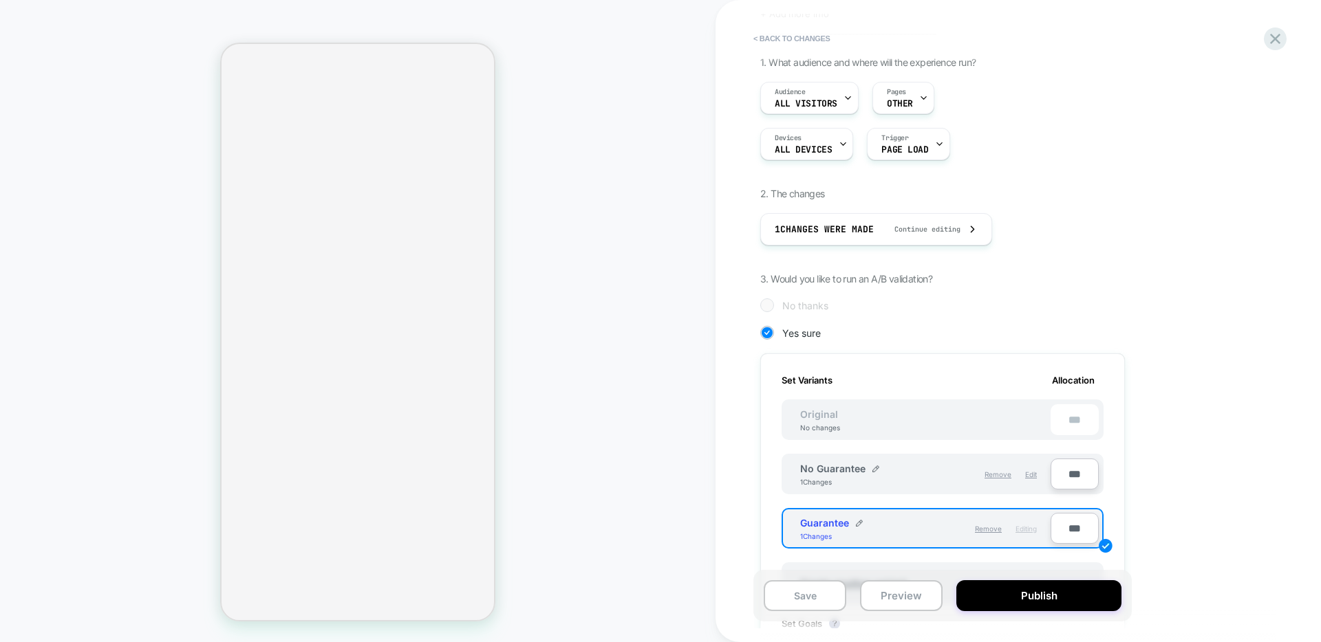
scroll to position [106, 0]
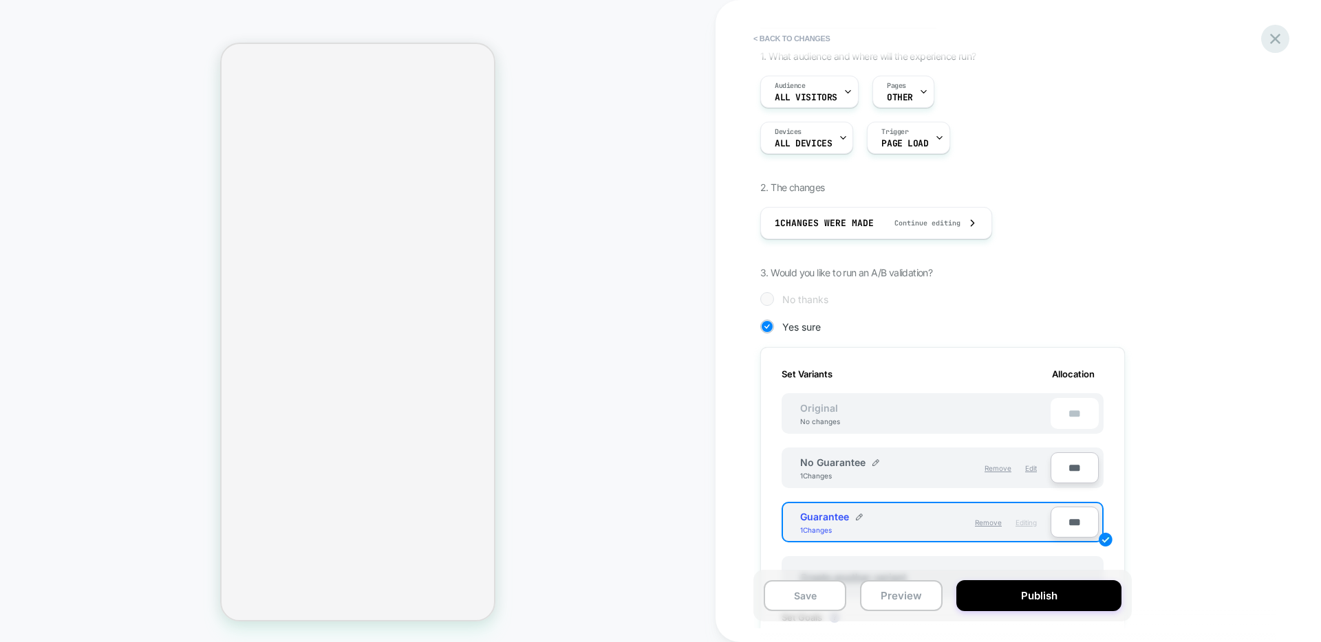
click at [1277, 32] on icon at bounding box center [1274, 39] width 19 height 19
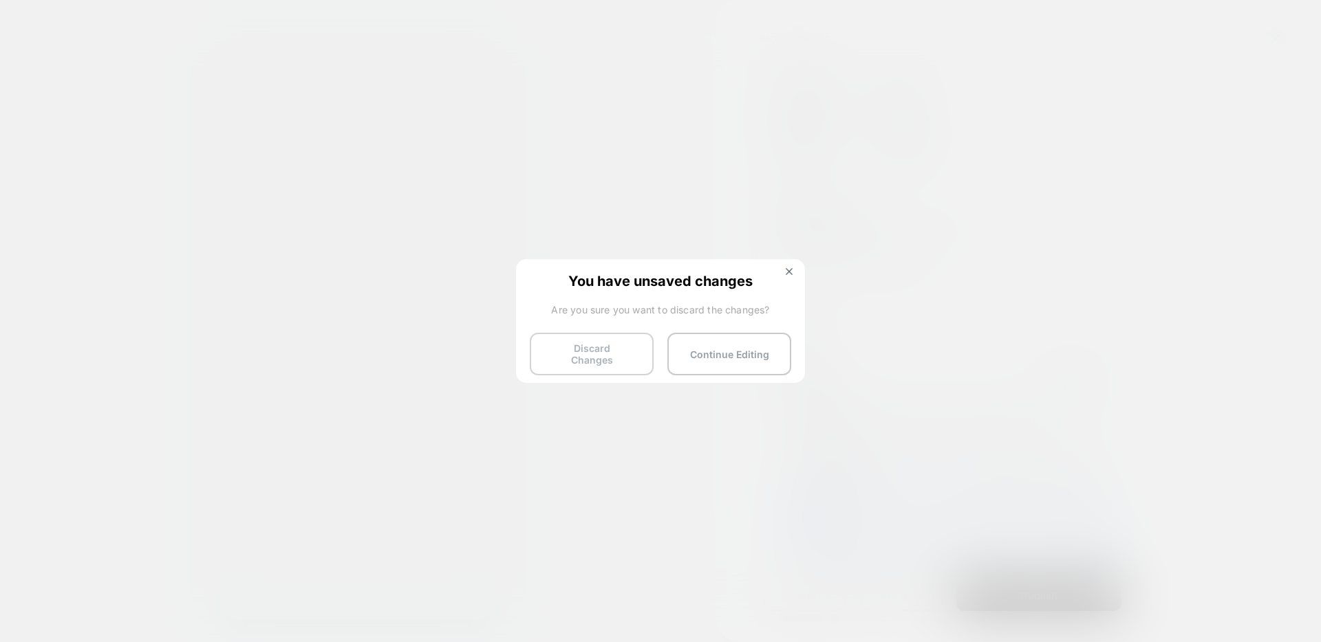
click at [616, 346] on button "Discard Changes" at bounding box center [592, 354] width 124 height 43
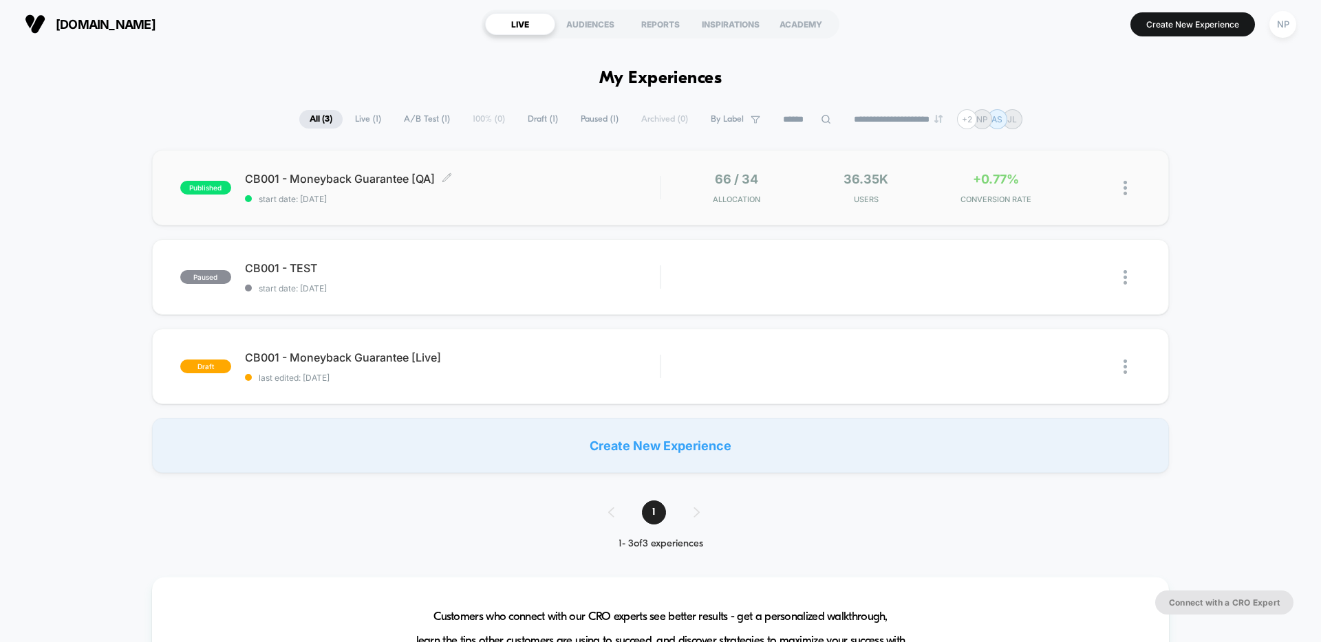
click at [519, 195] on span "start date: [DATE]" at bounding box center [452, 199] width 415 height 10
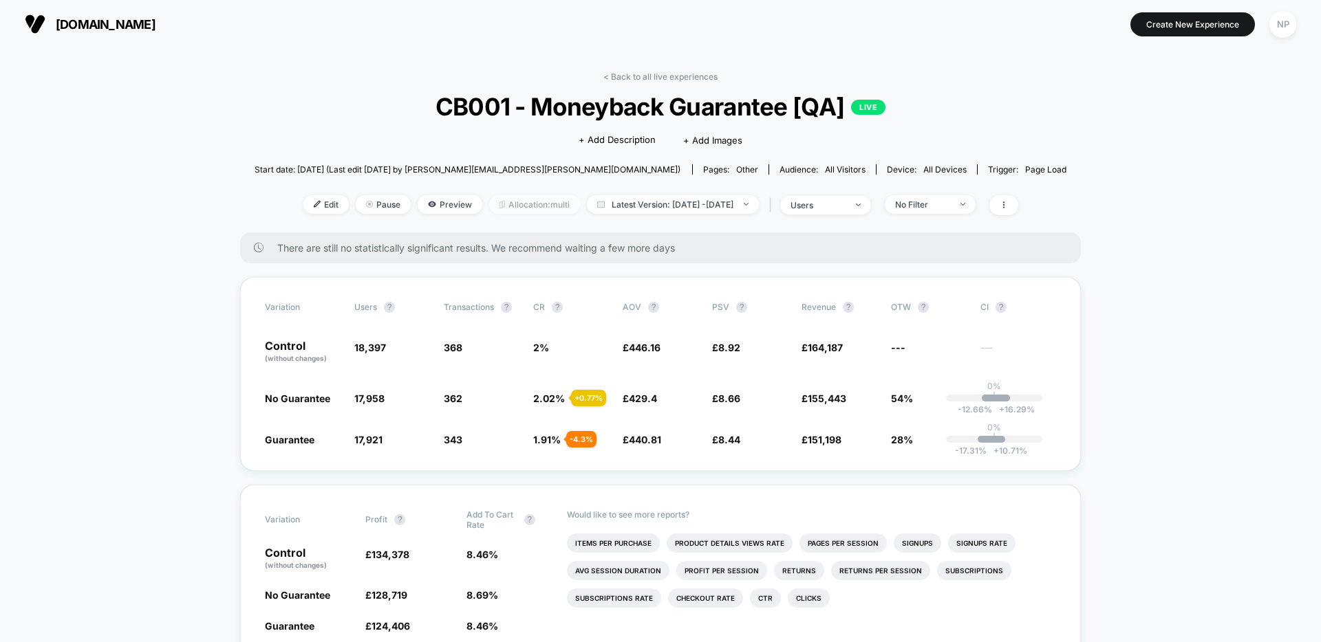
click at [512, 207] on span "Allocation: multi" at bounding box center [534, 204] width 91 height 19
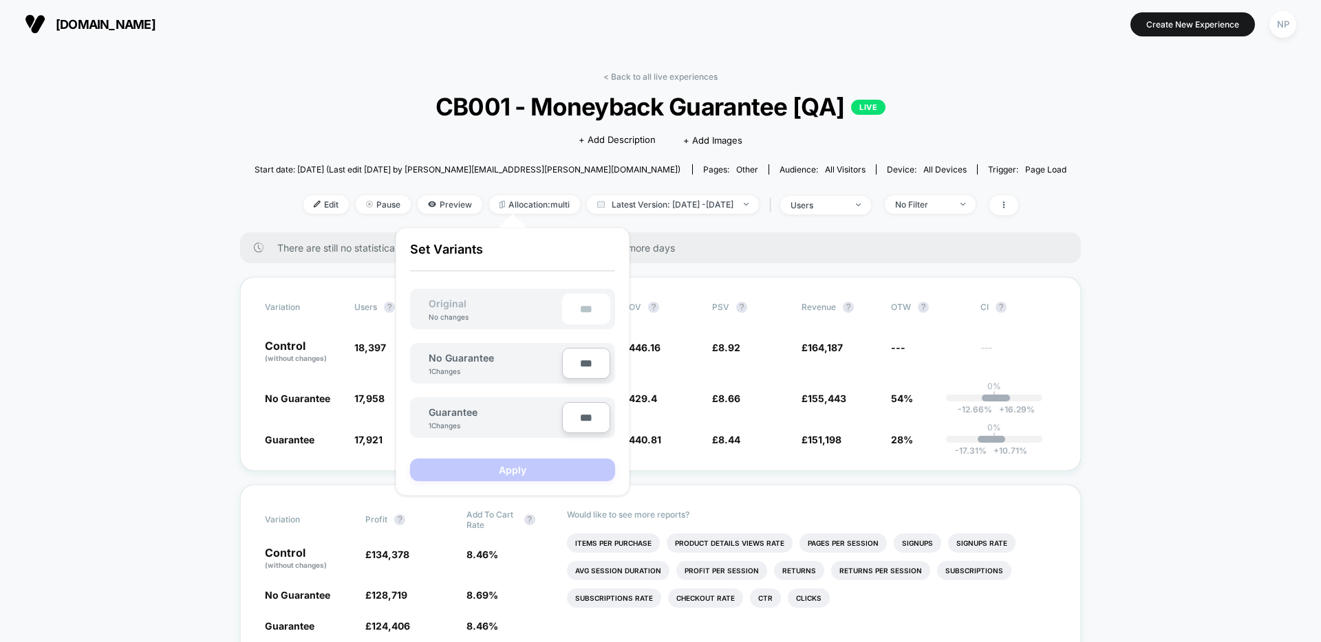
drag, startPoint x: 582, startPoint y: 365, endPoint x: 583, endPoint y: 373, distance: 9.0
click at [583, 365] on input "***" at bounding box center [586, 363] width 48 height 31
type input "***"
type input "**"
type input "***"
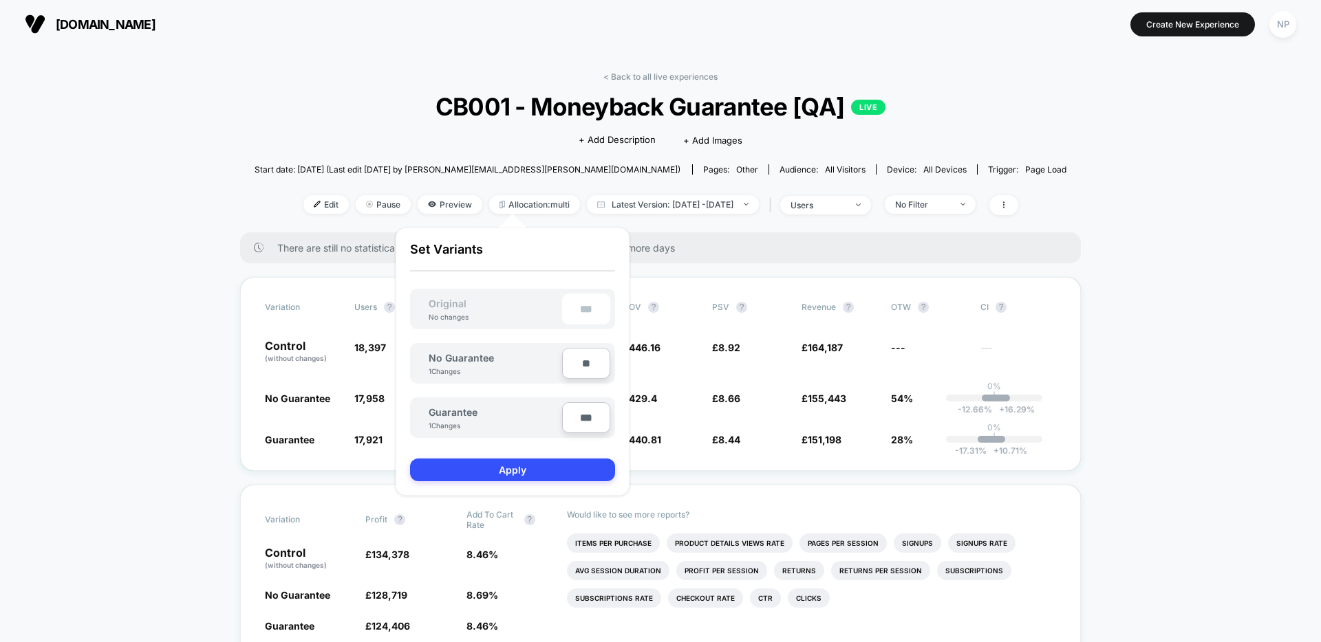
type input "**"
type input "***"
type input "**"
type input "***"
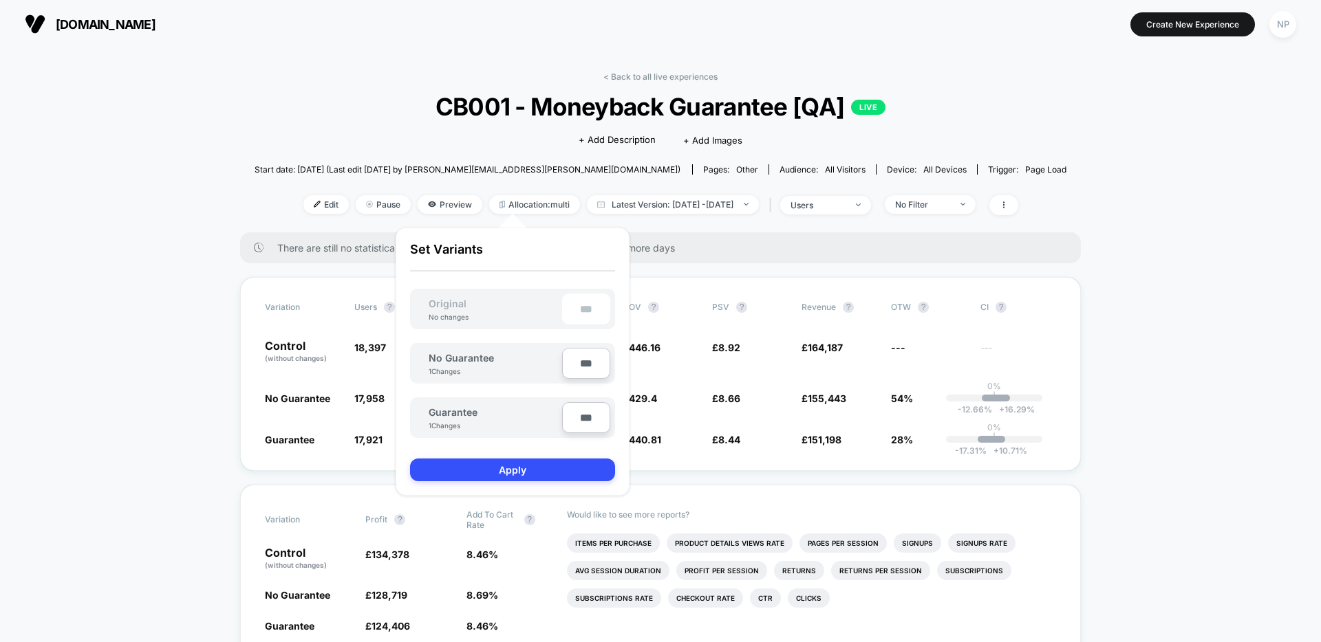
click at [583, 419] on input "***" at bounding box center [586, 417] width 48 height 31
type input "***"
type input "**"
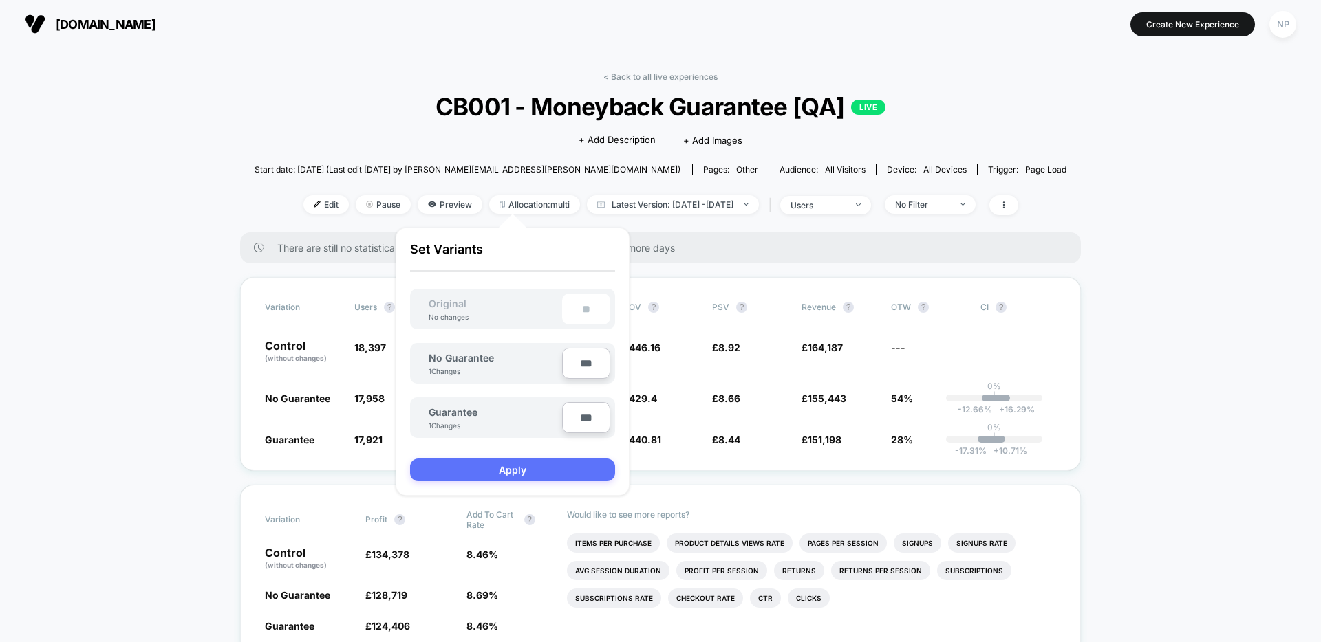
type input "***"
click at [562, 466] on button "Apply" at bounding box center [512, 470] width 205 height 23
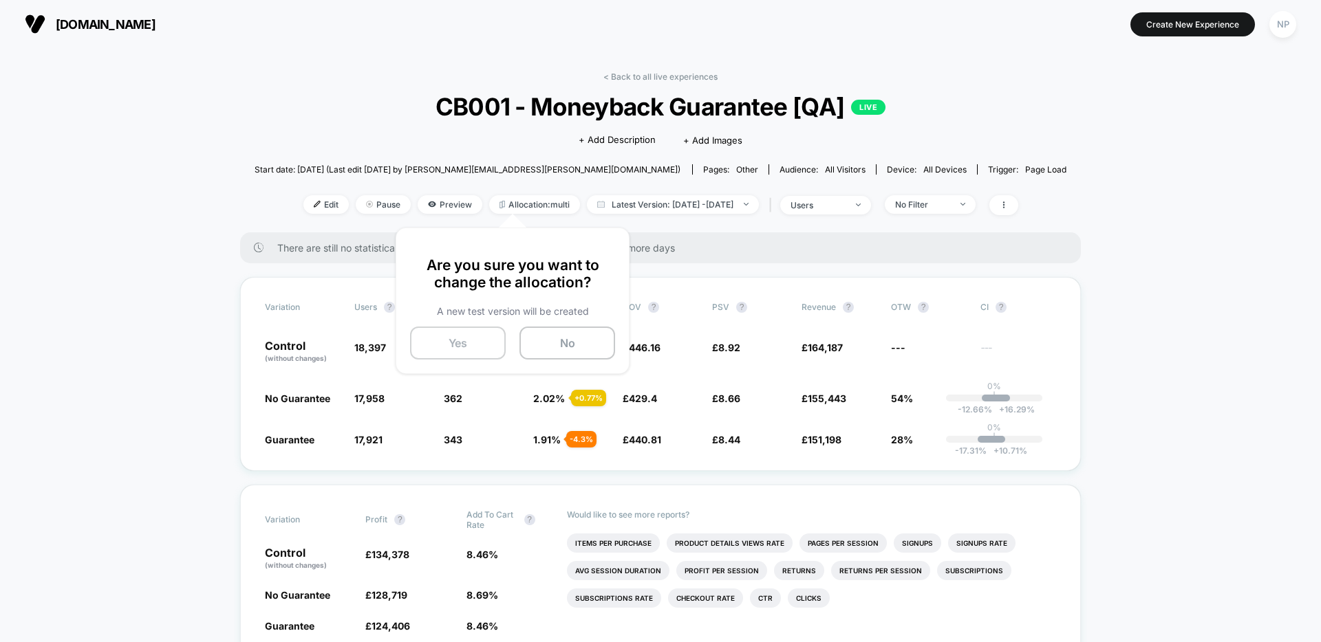
click at [459, 337] on button "Yes" at bounding box center [458, 343] width 96 height 33
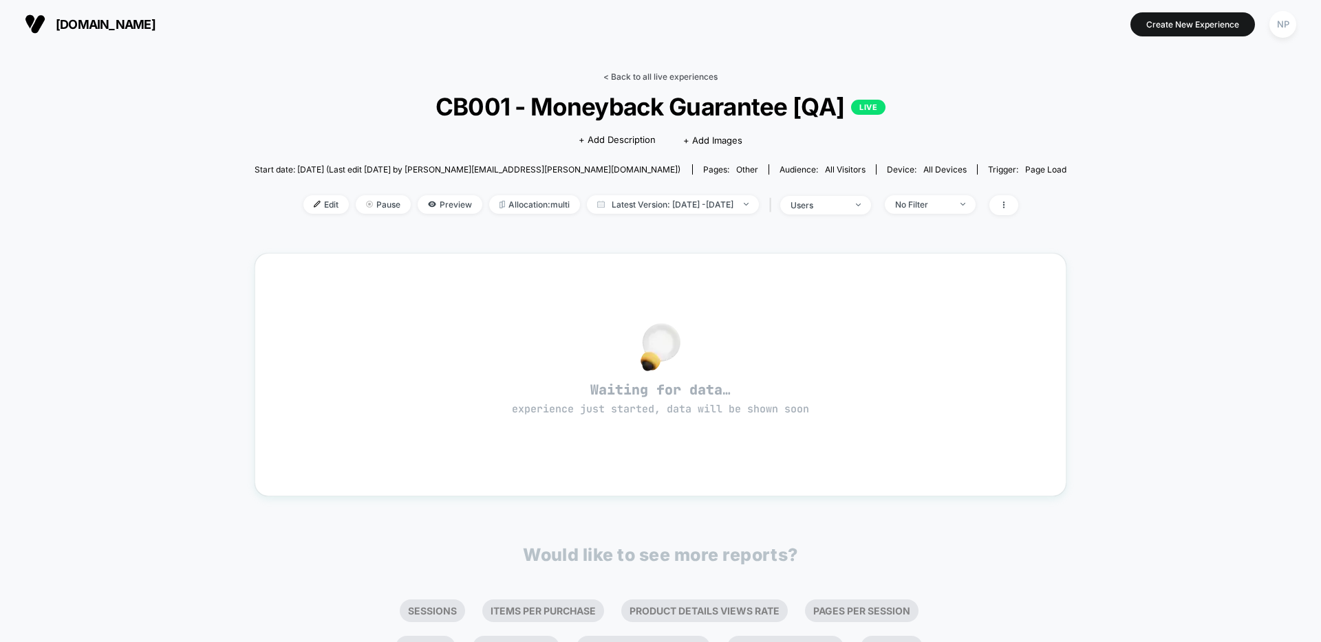
click at [637, 78] on link "< Back to all live experiences" at bounding box center [660, 77] width 114 height 10
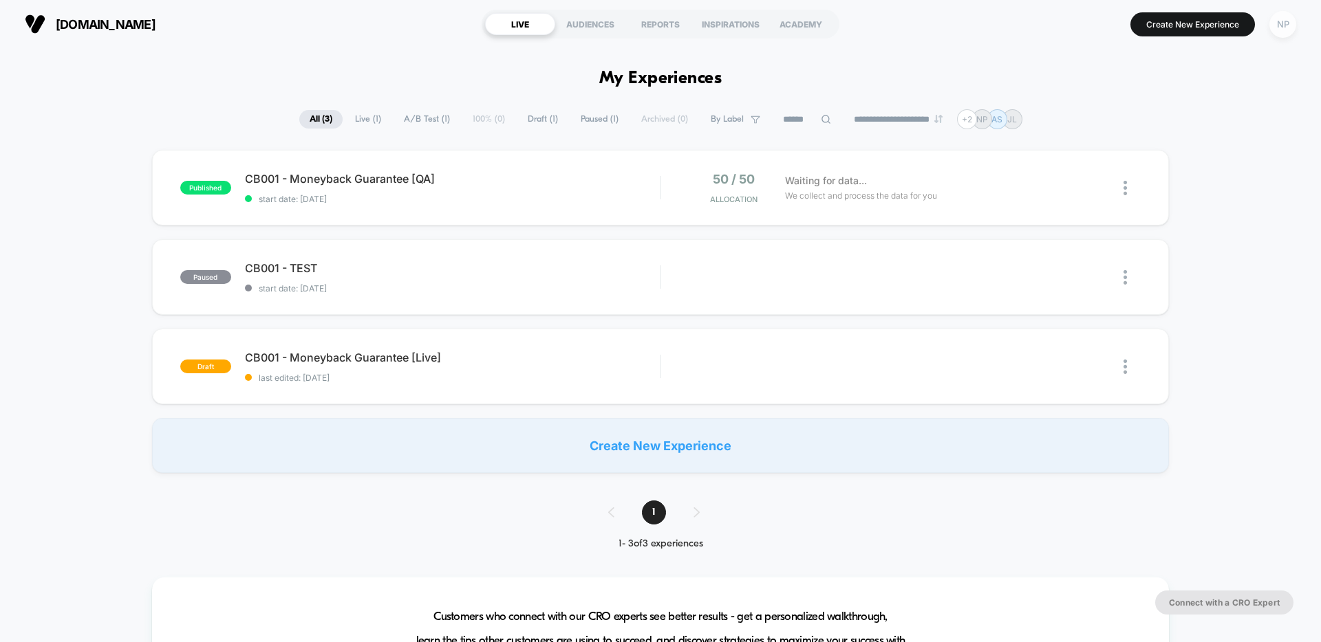
click at [1292, 25] on div "NP" at bounding box center [1282, 24] width 27 height 27
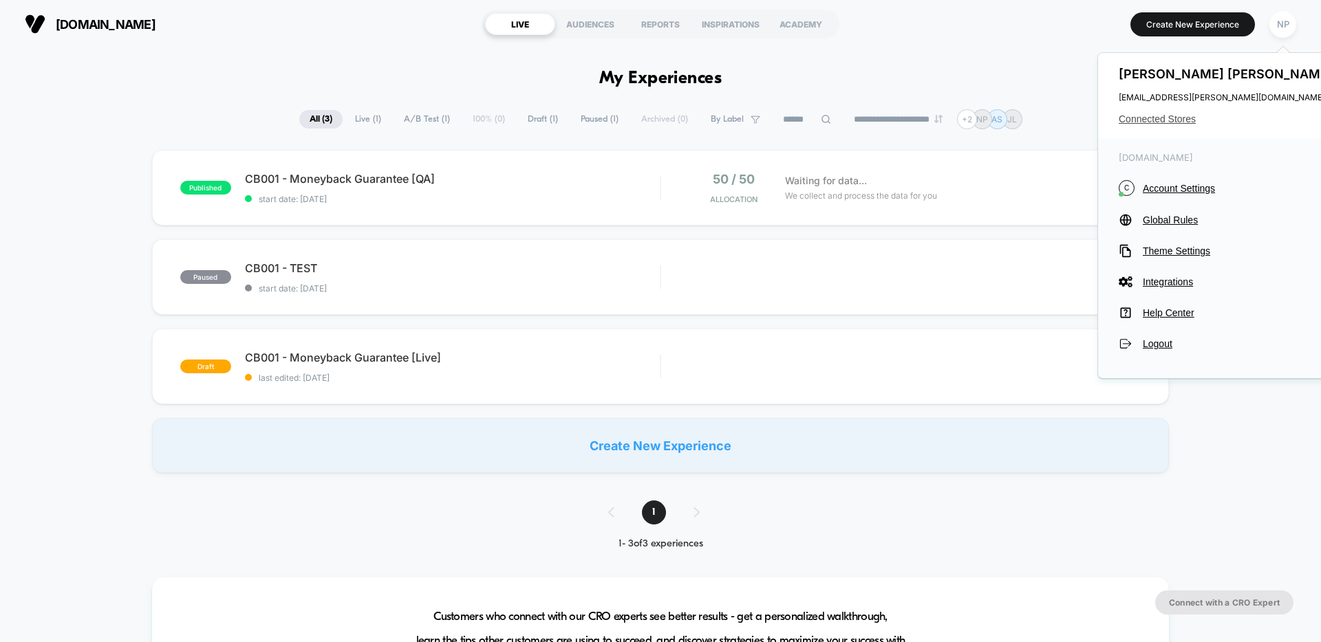
click at [1184, 118] on span "Connected Stores" at bounding box center [1226, 118] width 217 height 11
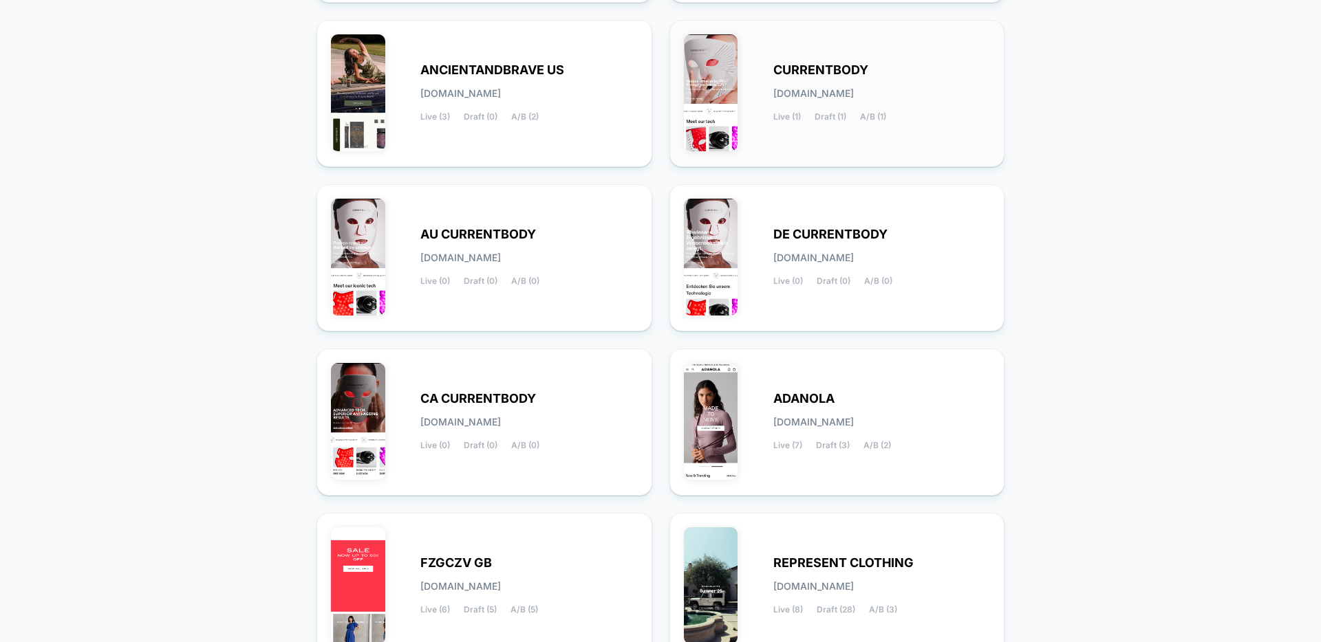
scroll to position [459, 0]
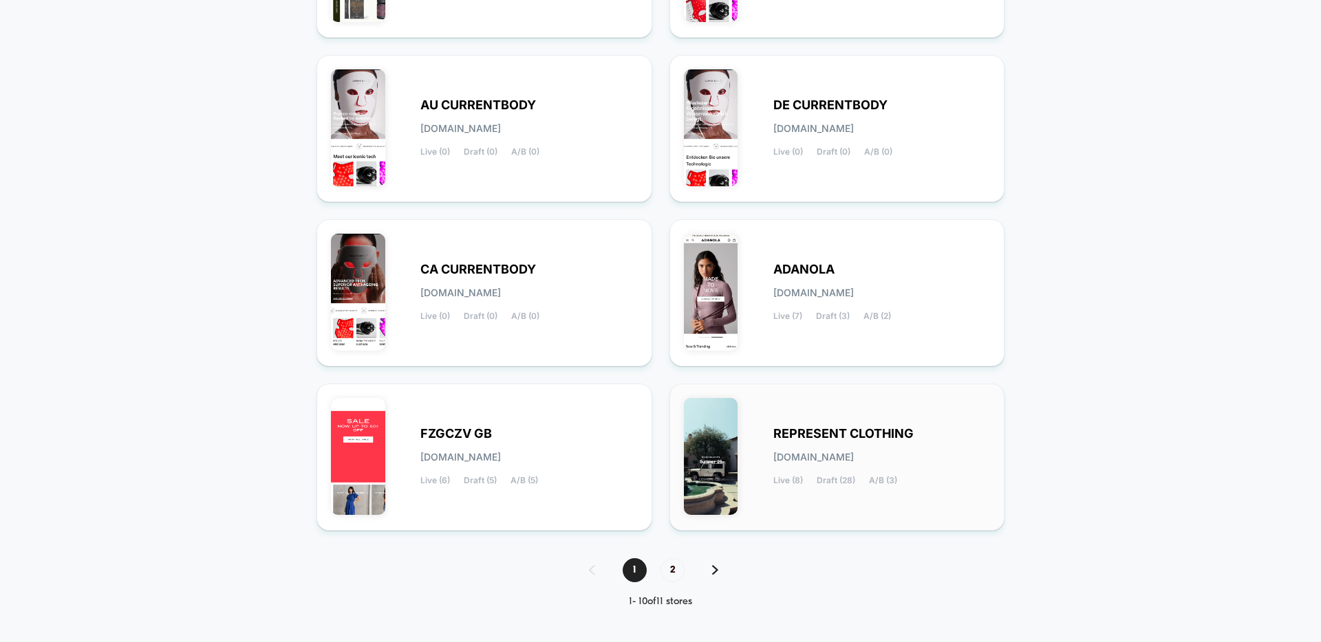
click at [750, 450] on div "REPRESENT CLOTHING [DOMAIN_NAME] Live (8) Draft (28) A/B (3)" at bounding box center [837, 457] width 307 height 118
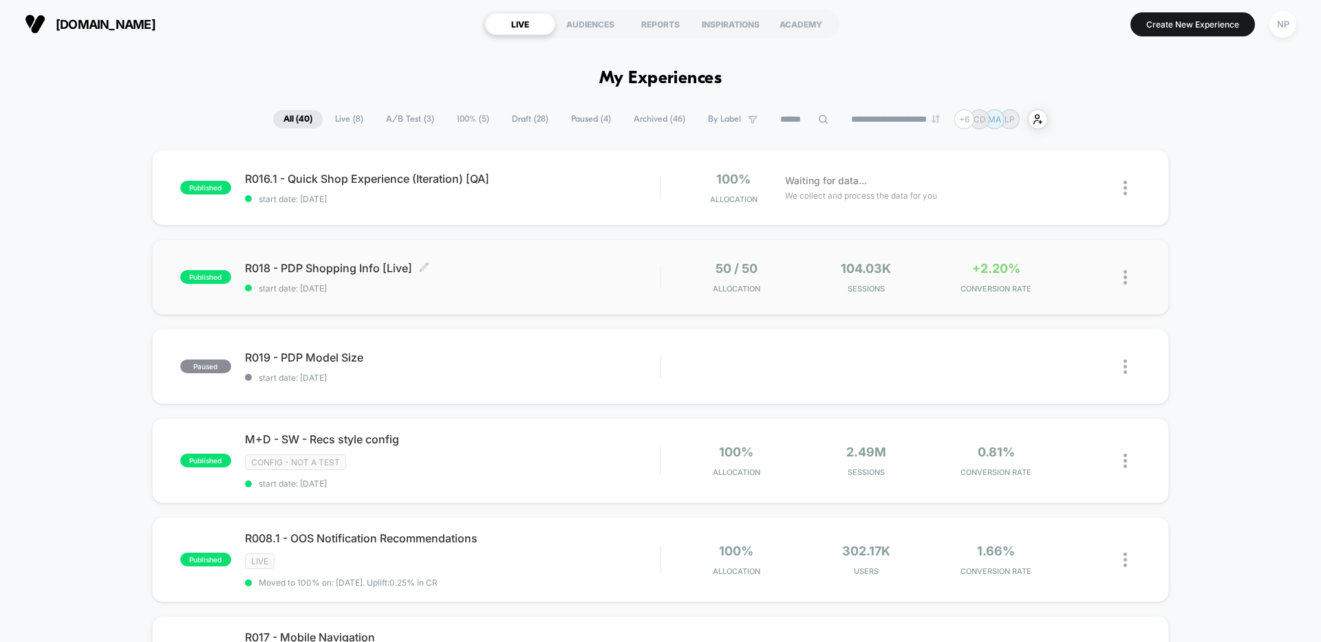
click at [519, 281] on div "R018 - PDP Shopping Info [Live] Click to edit experience details Click to edit …" at bounding box center [452, 277] width 415 height 32
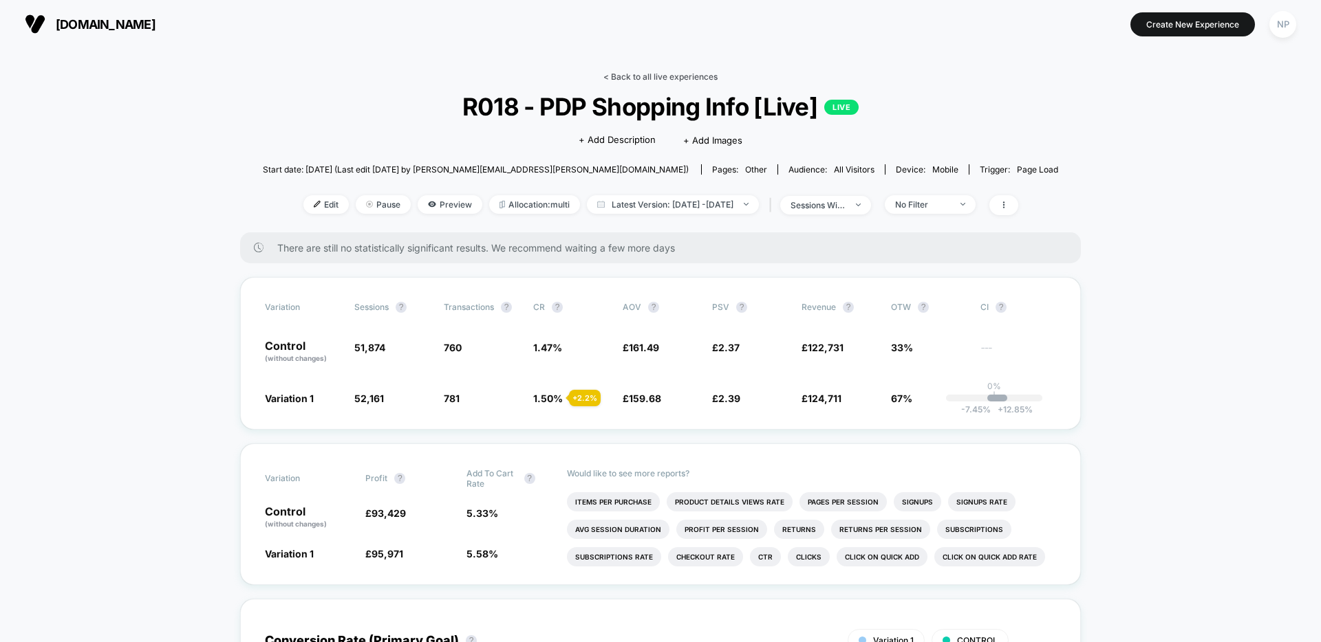
click at [659, 74] on link "< Back to all live experiences" at bounding box center [660, 77] width 114 height 10
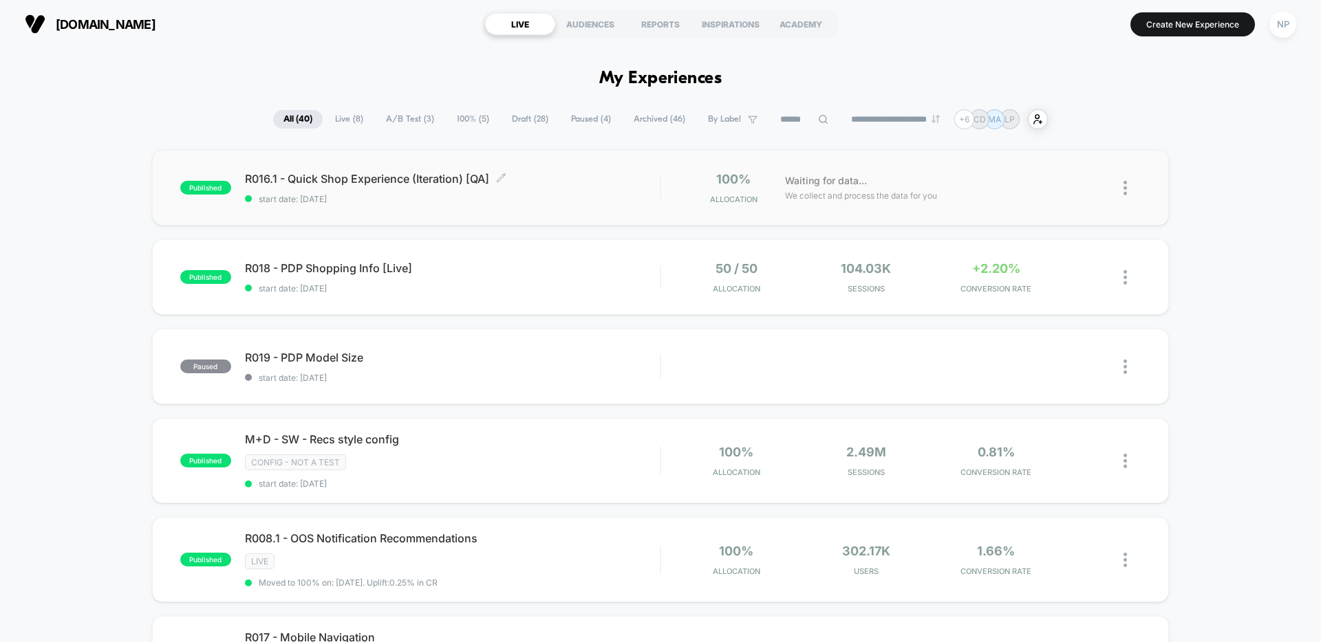
click at [611, 193] on div "R016.1 - Quick Shop Experience (Iteration) [QA] Click to edit experience detail…" at bounding box center [452, 188] width 415 height 32
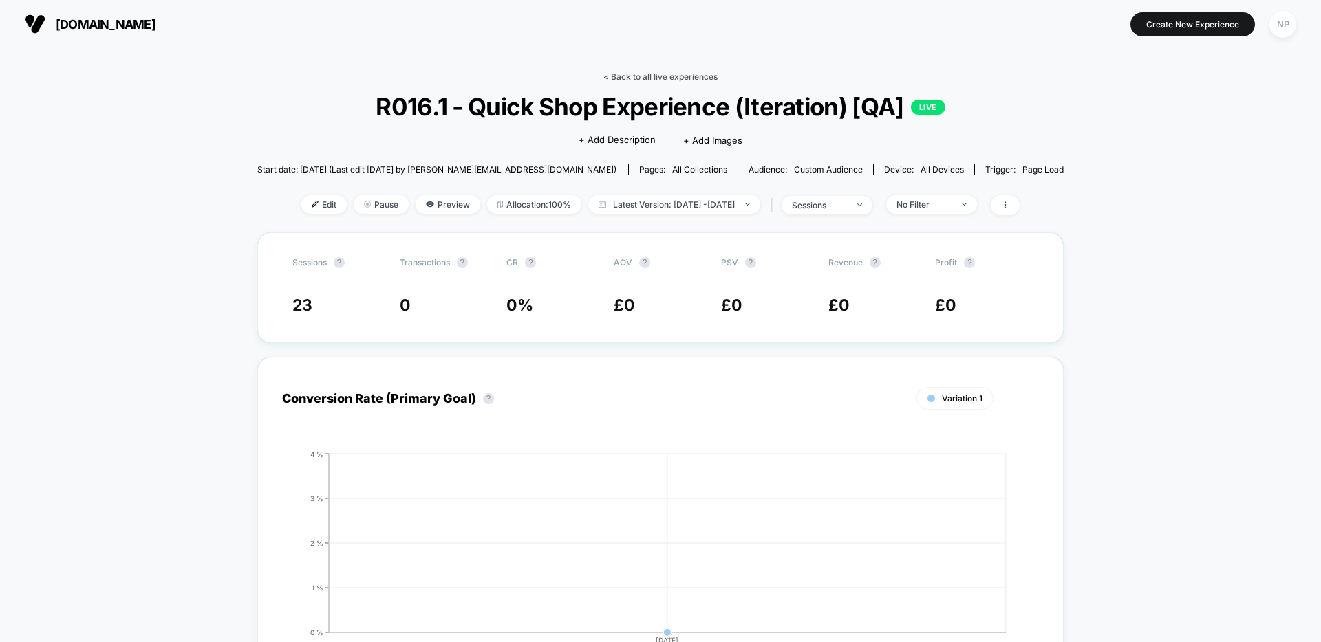
click at [647, 79] on link "< Back to all live experiences" at bounding box center [660, 77] width 114 height 10
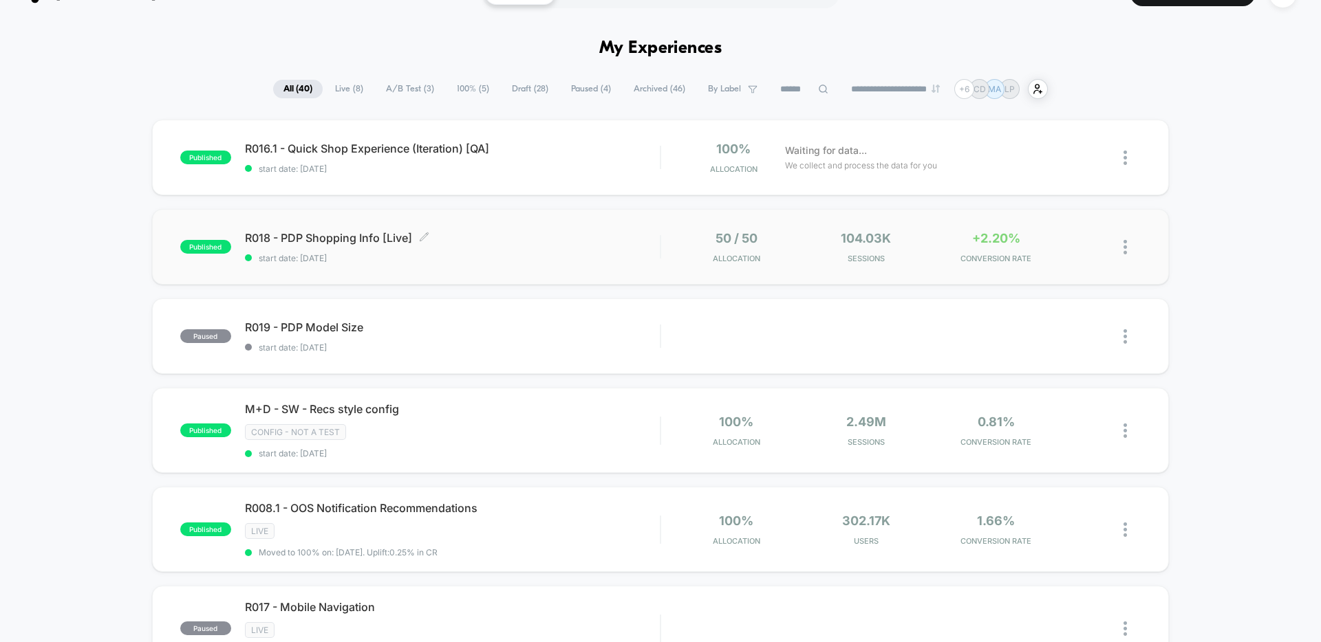
scroll to position [31, 0]
click at [536, 260] on span "start date: [DATE]" at bounding box center [452, 257] width 415 height 10
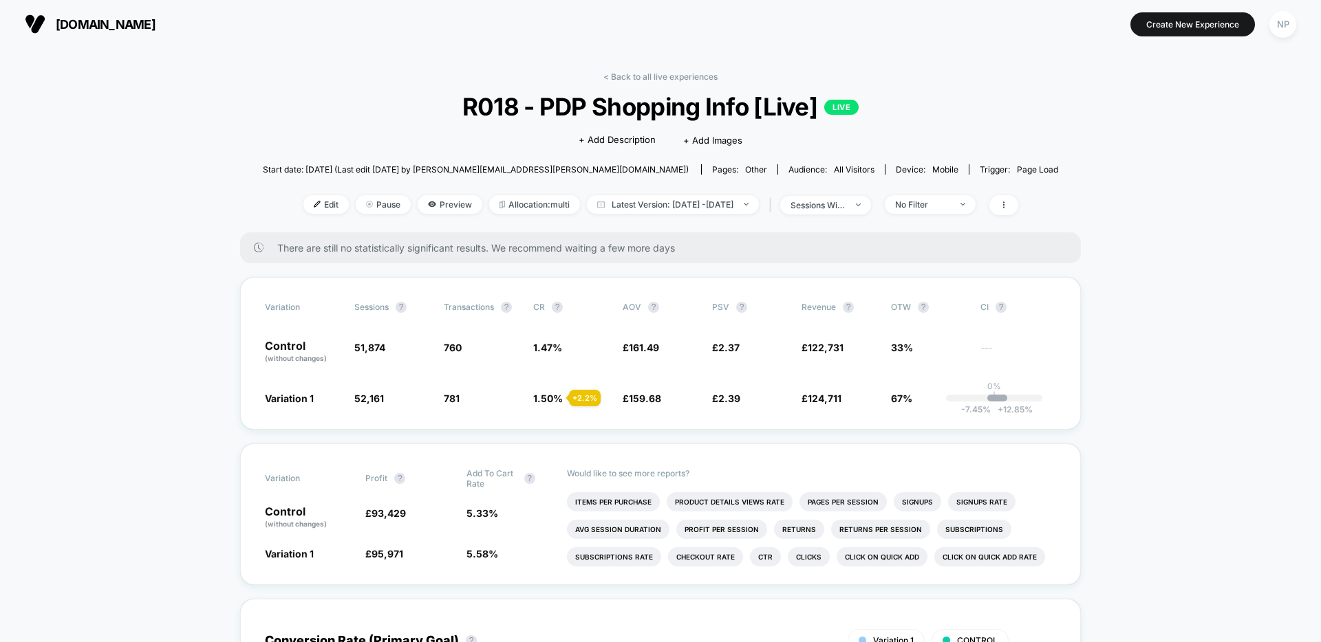
click at [314, 206] on img at bounding box center [317, 204] width 7 height 7
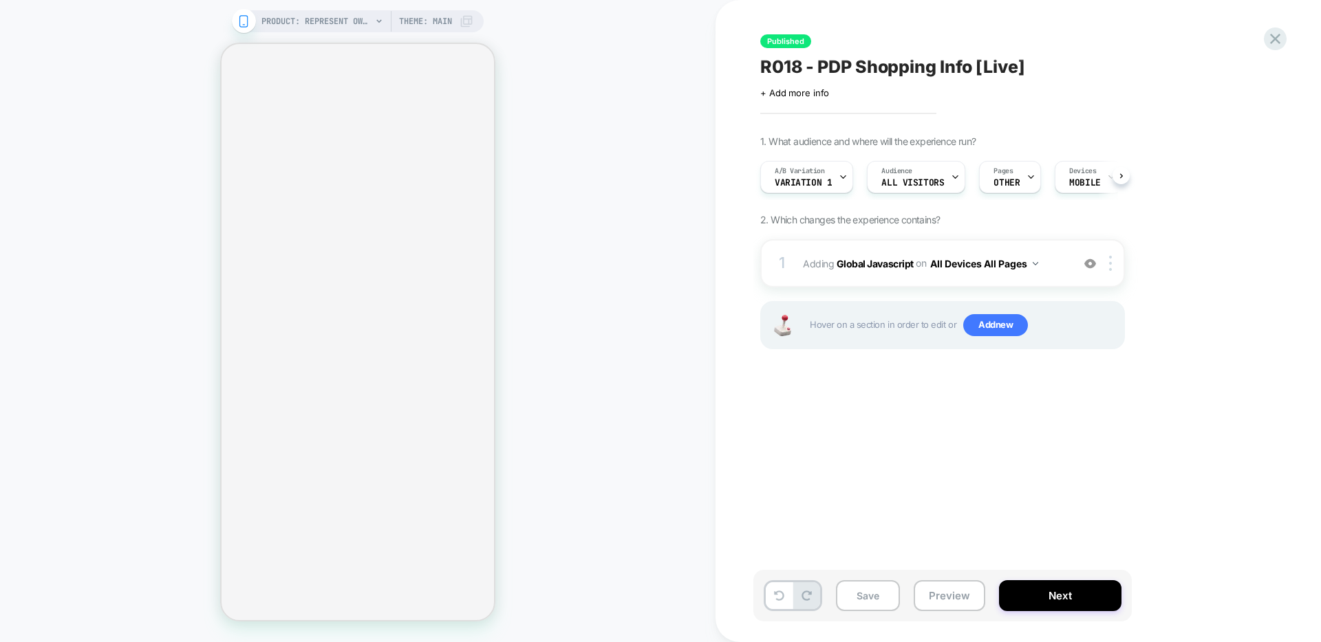
scroll to position [0, 1]
click at [1006, 182] on span "OTHER" at bounding box center [1005, 183] width 26 height 10
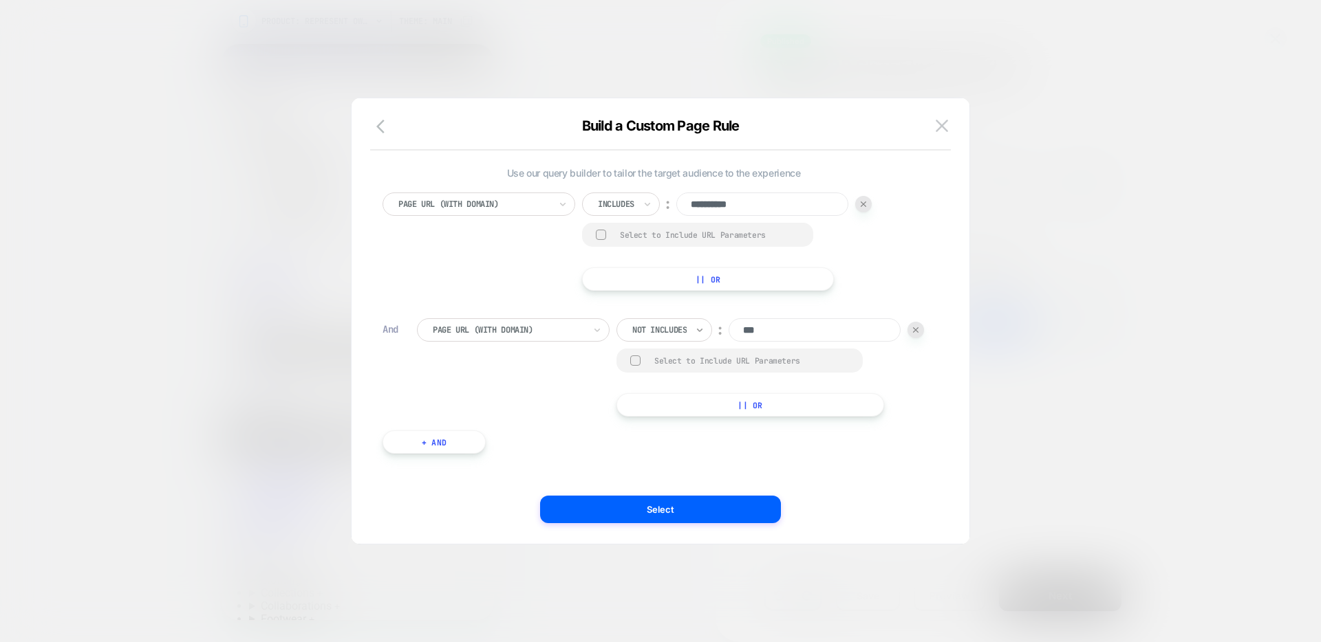
scroll to position [0, 0]
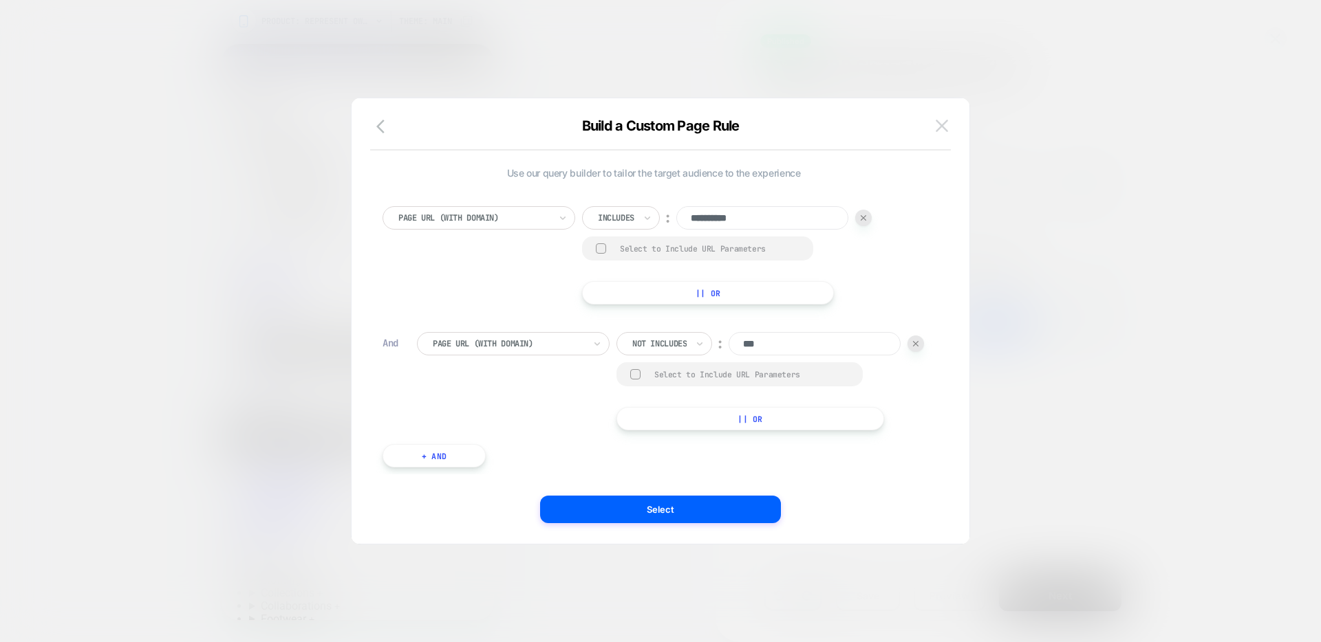
click at [942, 130] on img at bounding box center [941, 126] width 12 height 12
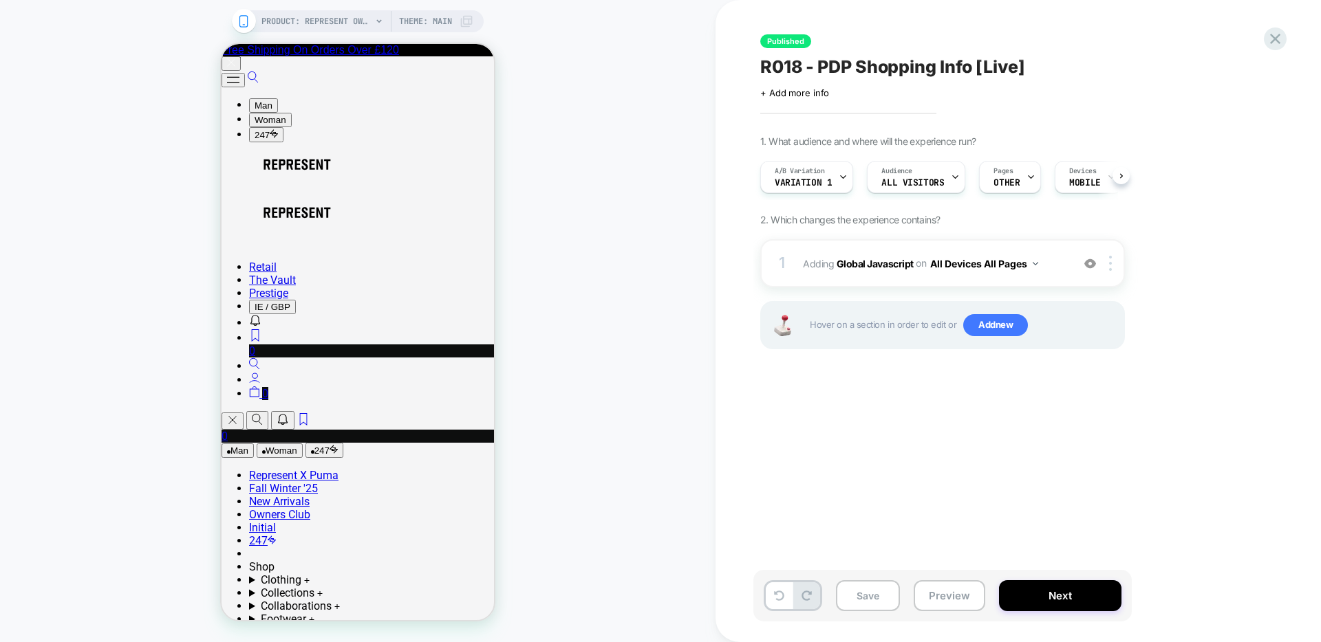
click at [1259, 39] on div "Published R018 - PDP Shopping Info [Live] Click to edit experience details + Ad…" at bounding box center [1011, 321] width 516 height 615
click at [1268, 39] on icon at bounding box center [1274, 39] width 19 height 19
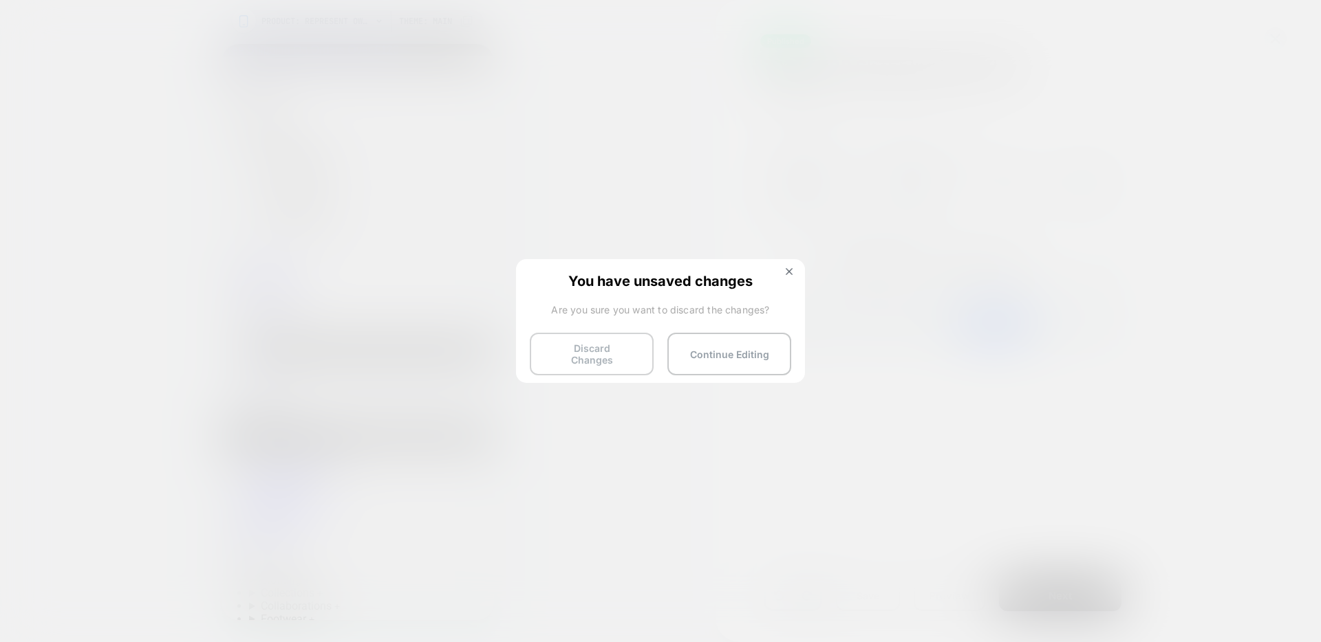
click at [596, 358] on button "Discard Changes" at bounding box center [592, 354] width 124 height 43
